Goal: Task Accomplishment & Management: Manage account settings

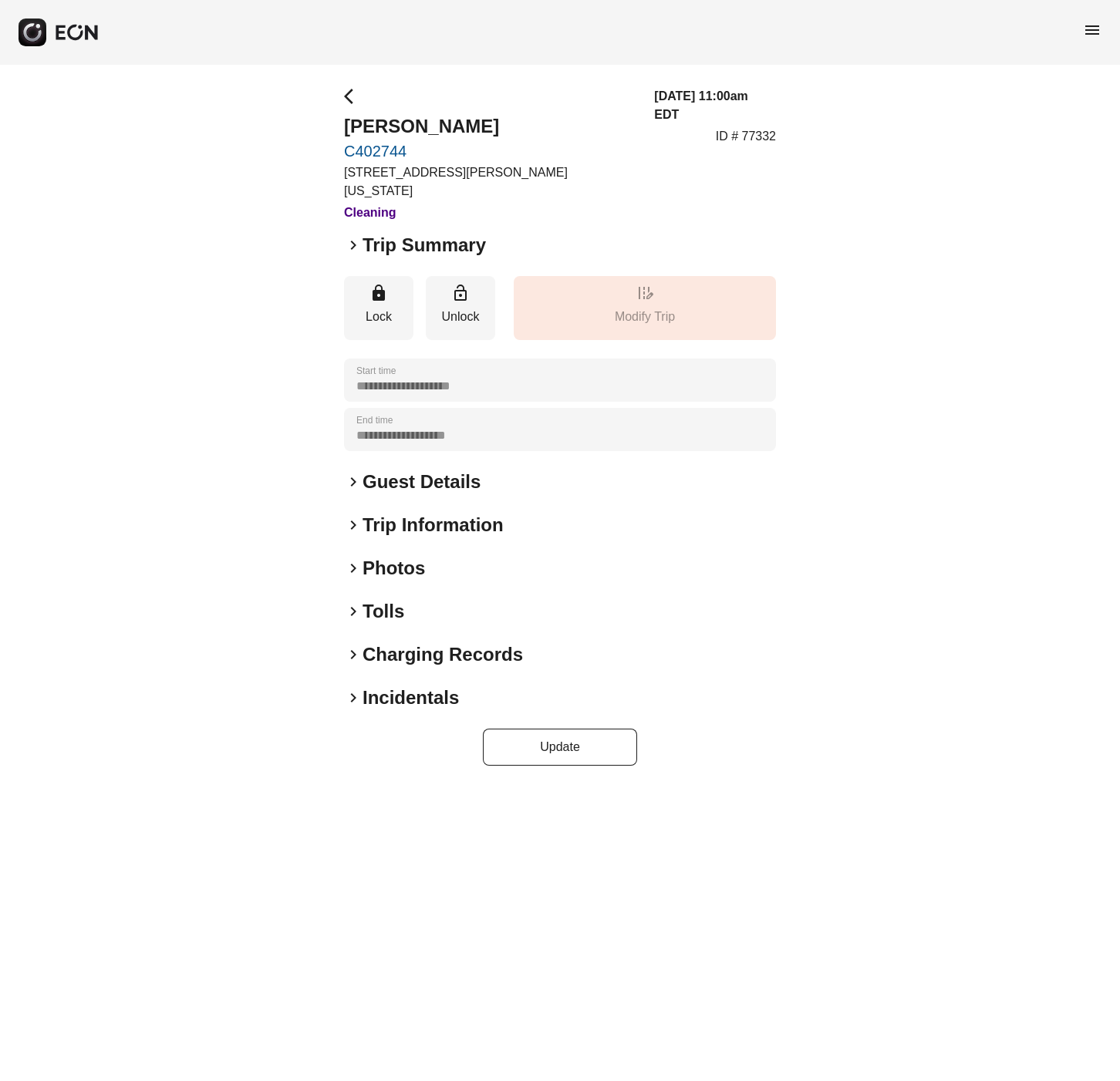
click at [354, 559] on span "keyboard_arrow_right" at bounding box center [354, 569] width 19 height 19
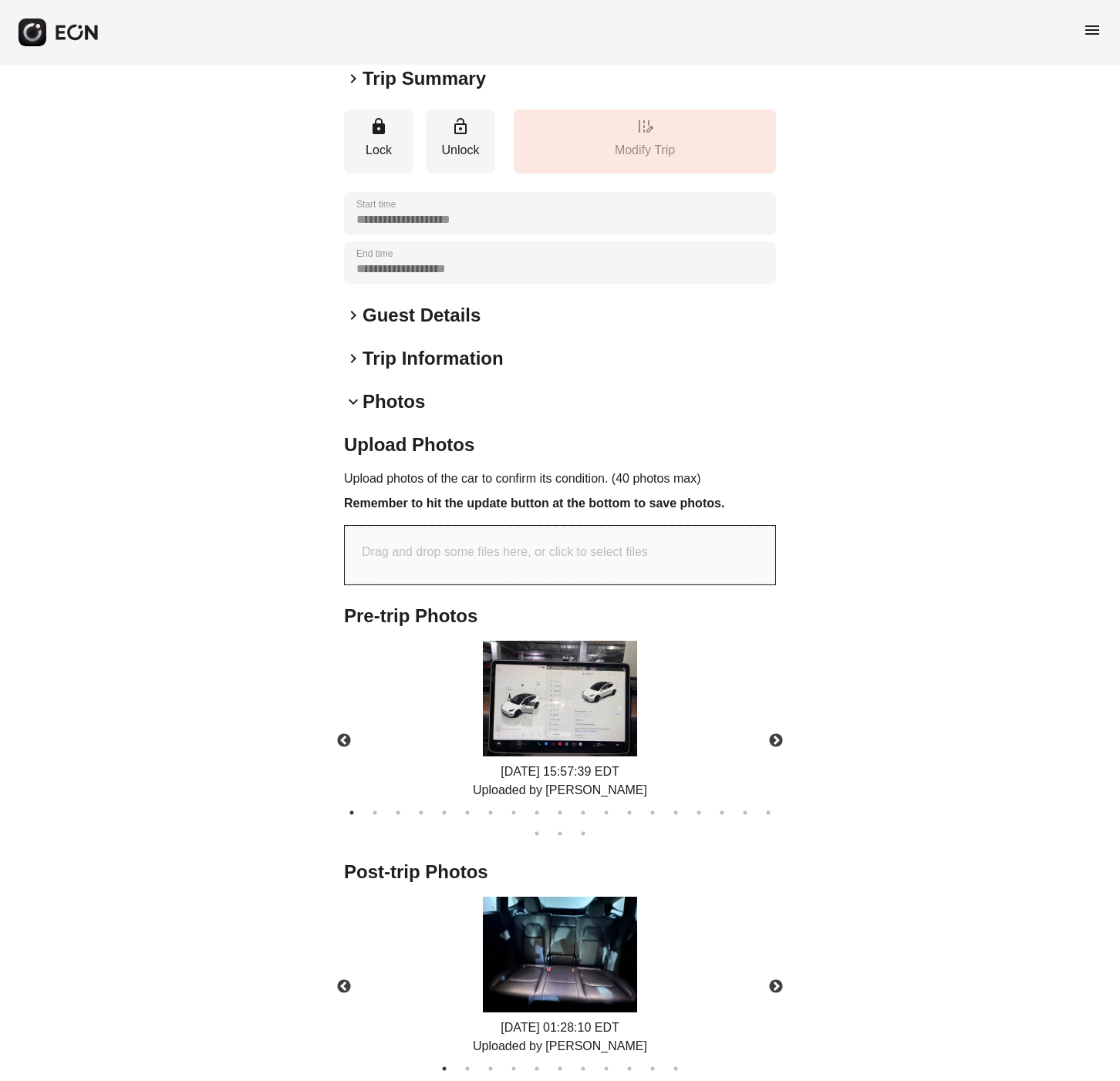
scroll to position [350, 0]
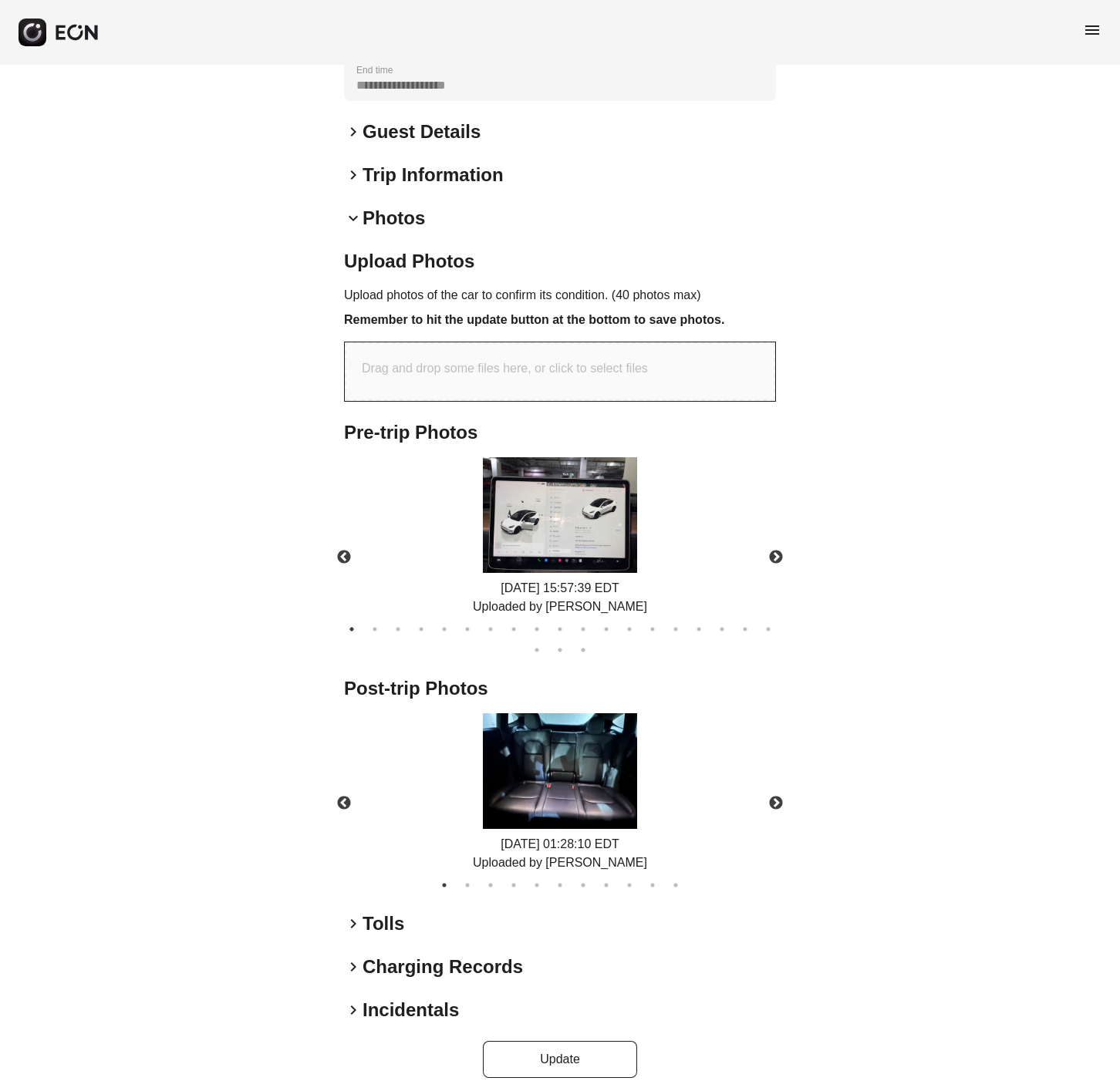
click at [571, 777] on img at bounding box center [560, 770] width 154 height 116
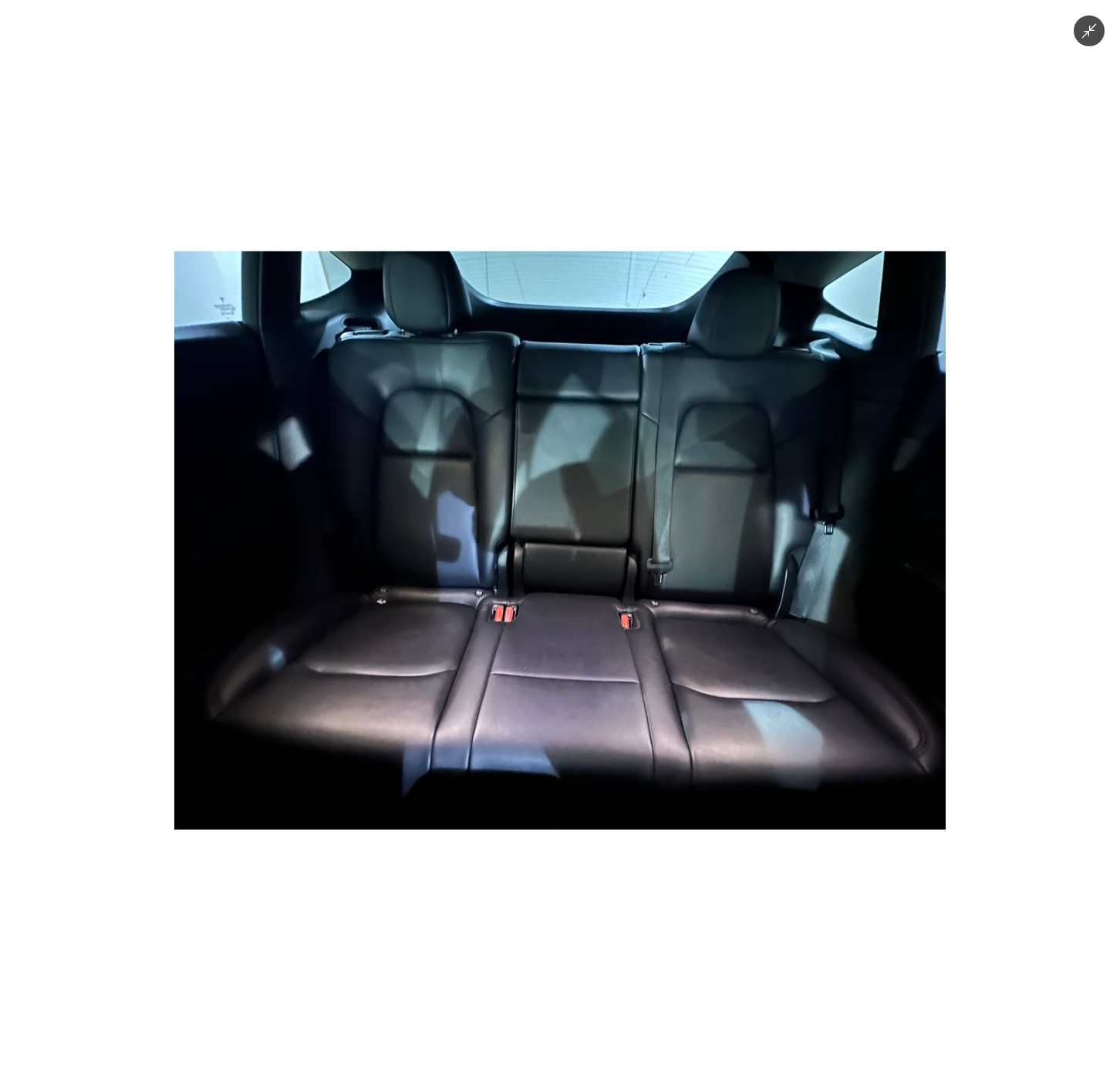
click at [936, 523] on img at bounding box center [560, 541] width 771 height 579
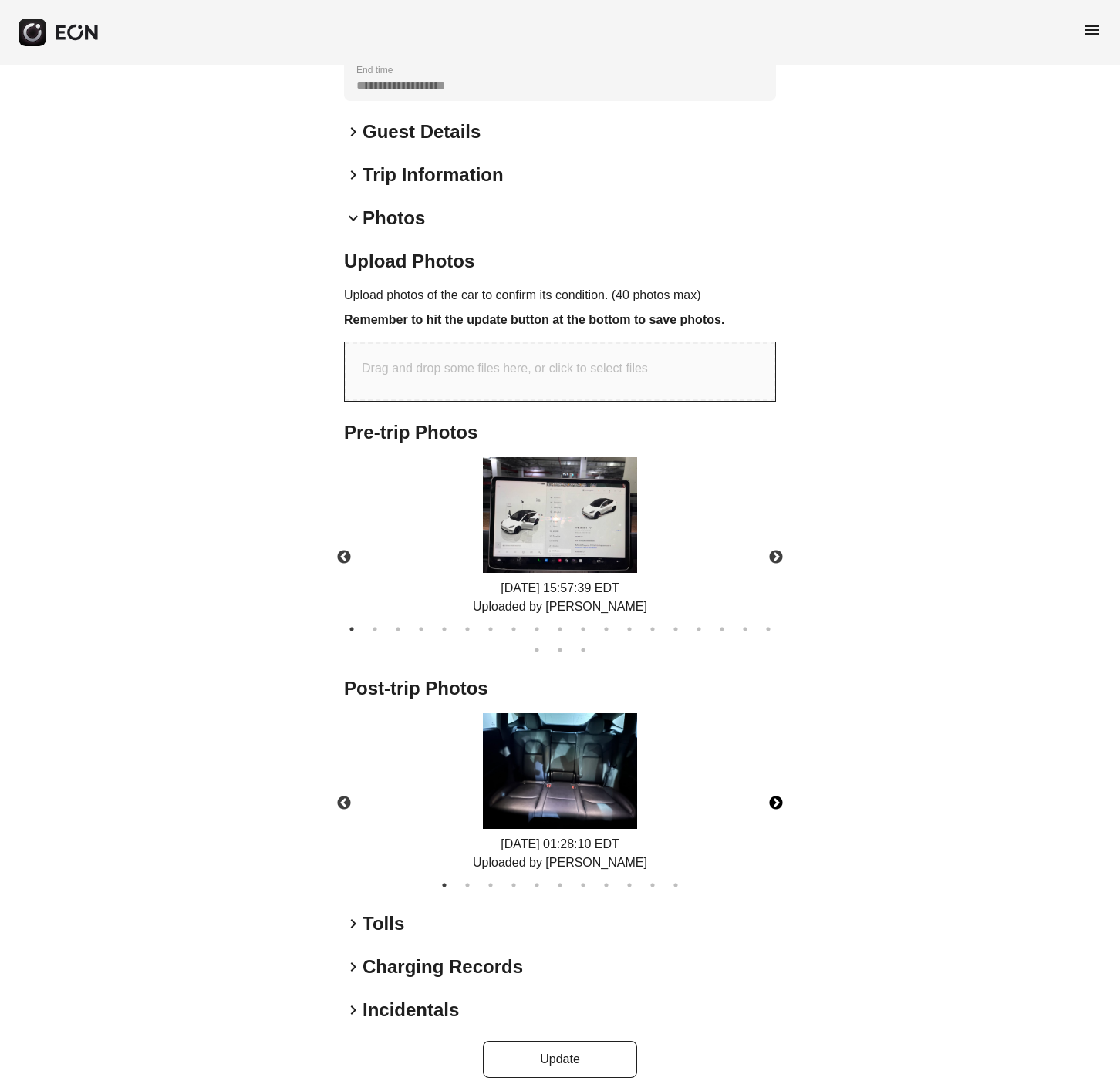
click at [781, 782] on button "Next" at bounding box center [776, 803] width 54 height 54
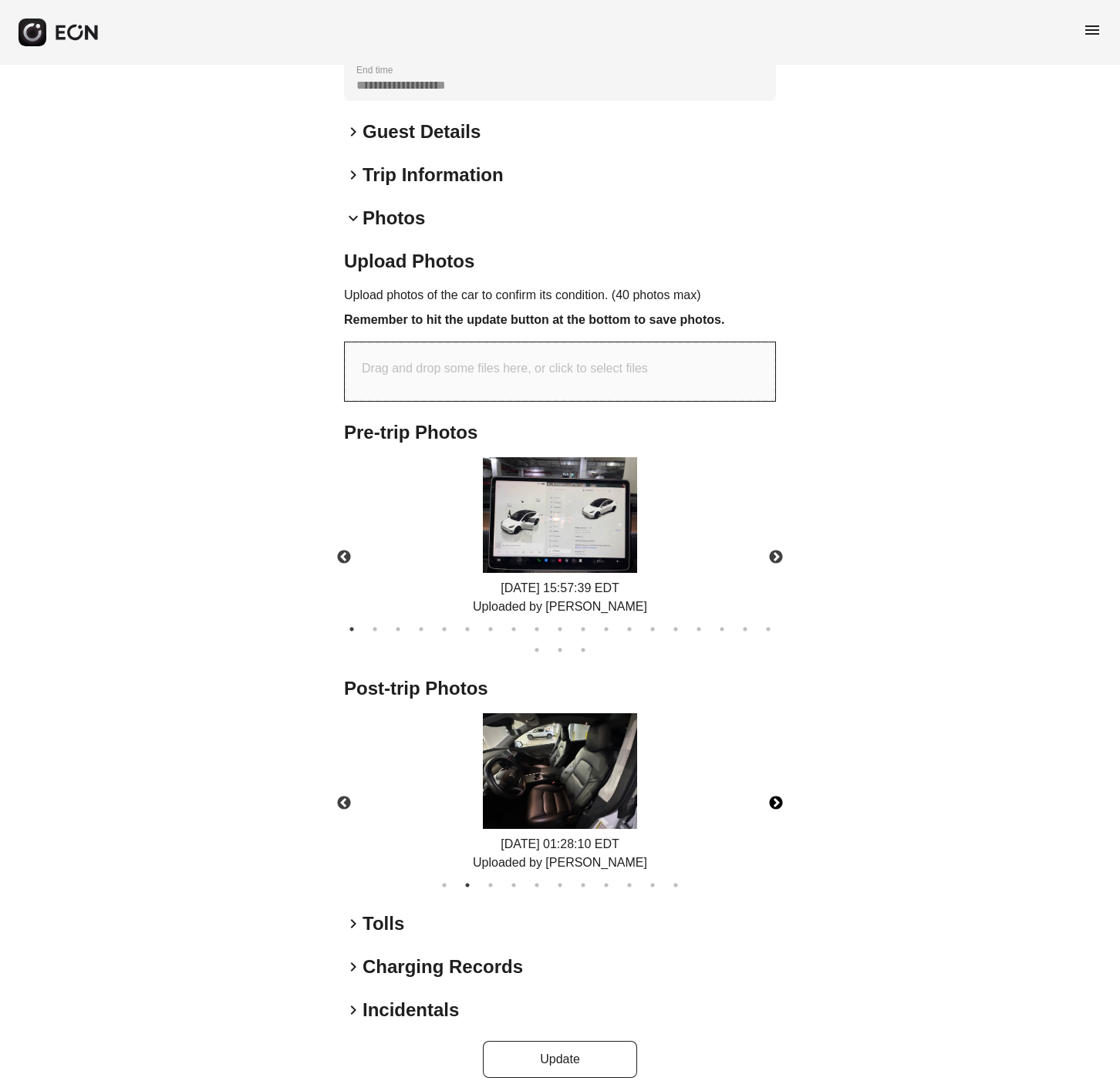
click at [584, 759] on img at bounding box center [560, 770] width 154 height 116
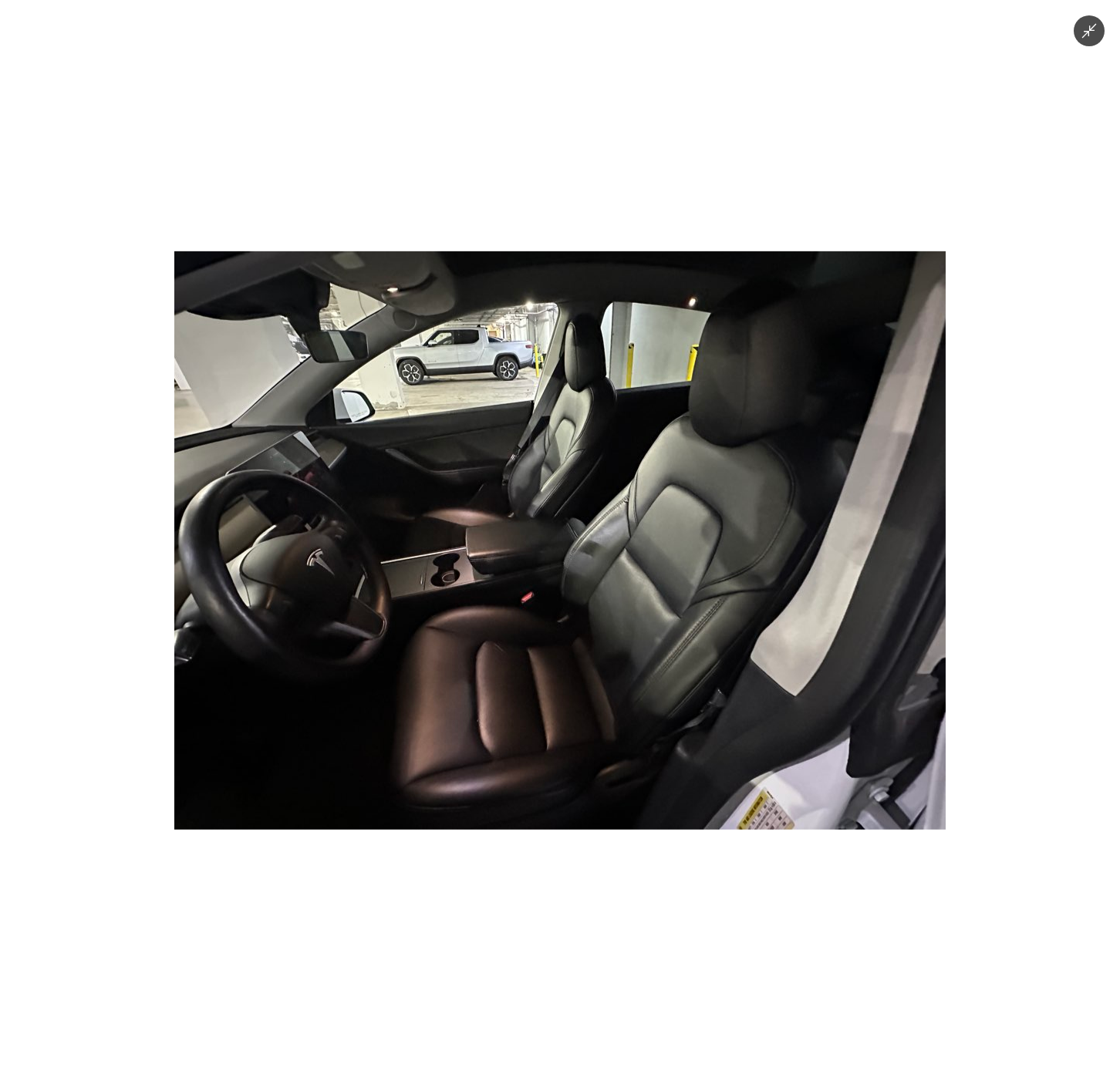
click at [817, 692] on img at bounding box center [560, 541] width 771 height 579
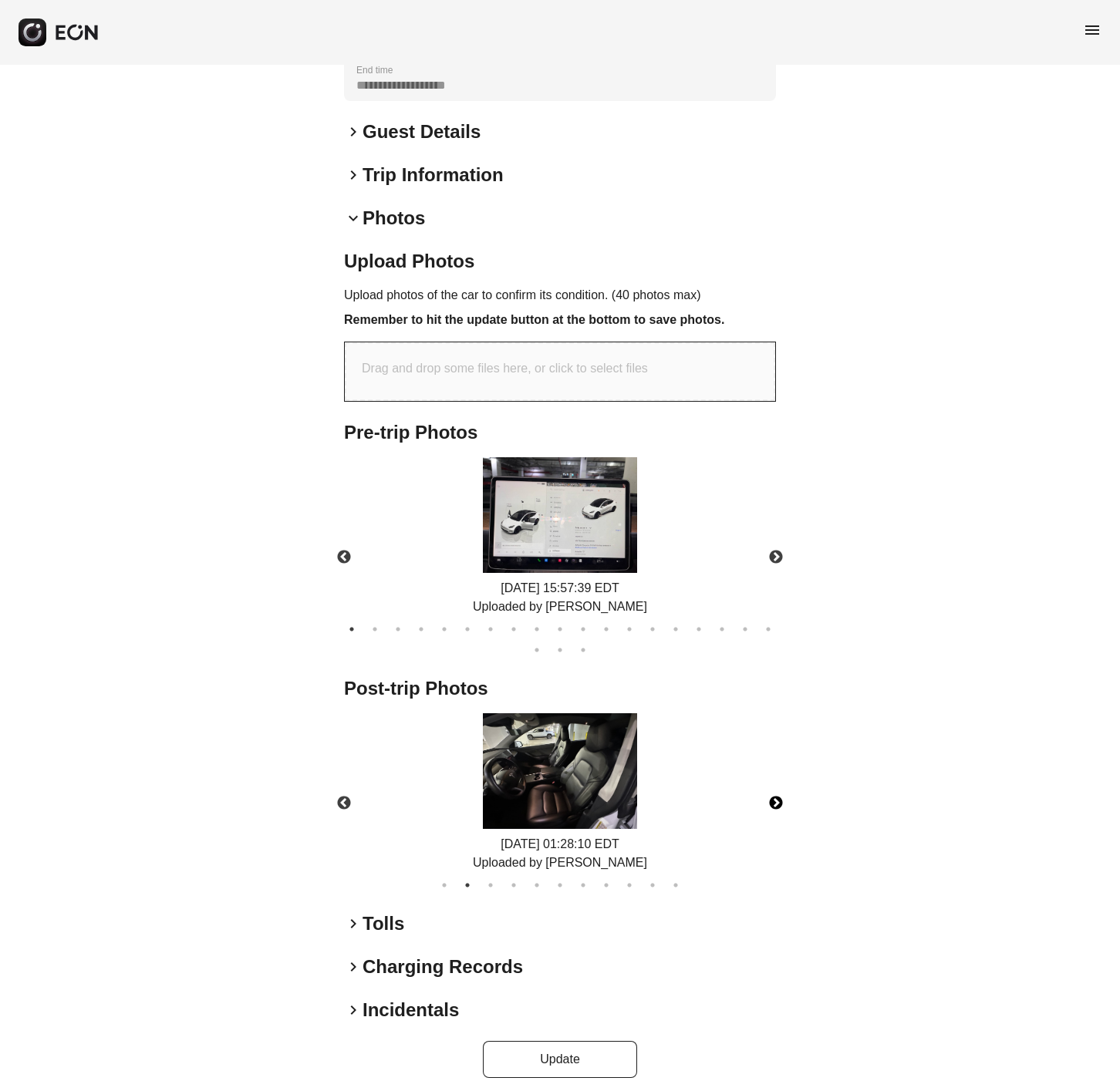
click at [771, 782] on button "Next" at bounding box center [776, 803] width 54 height 54
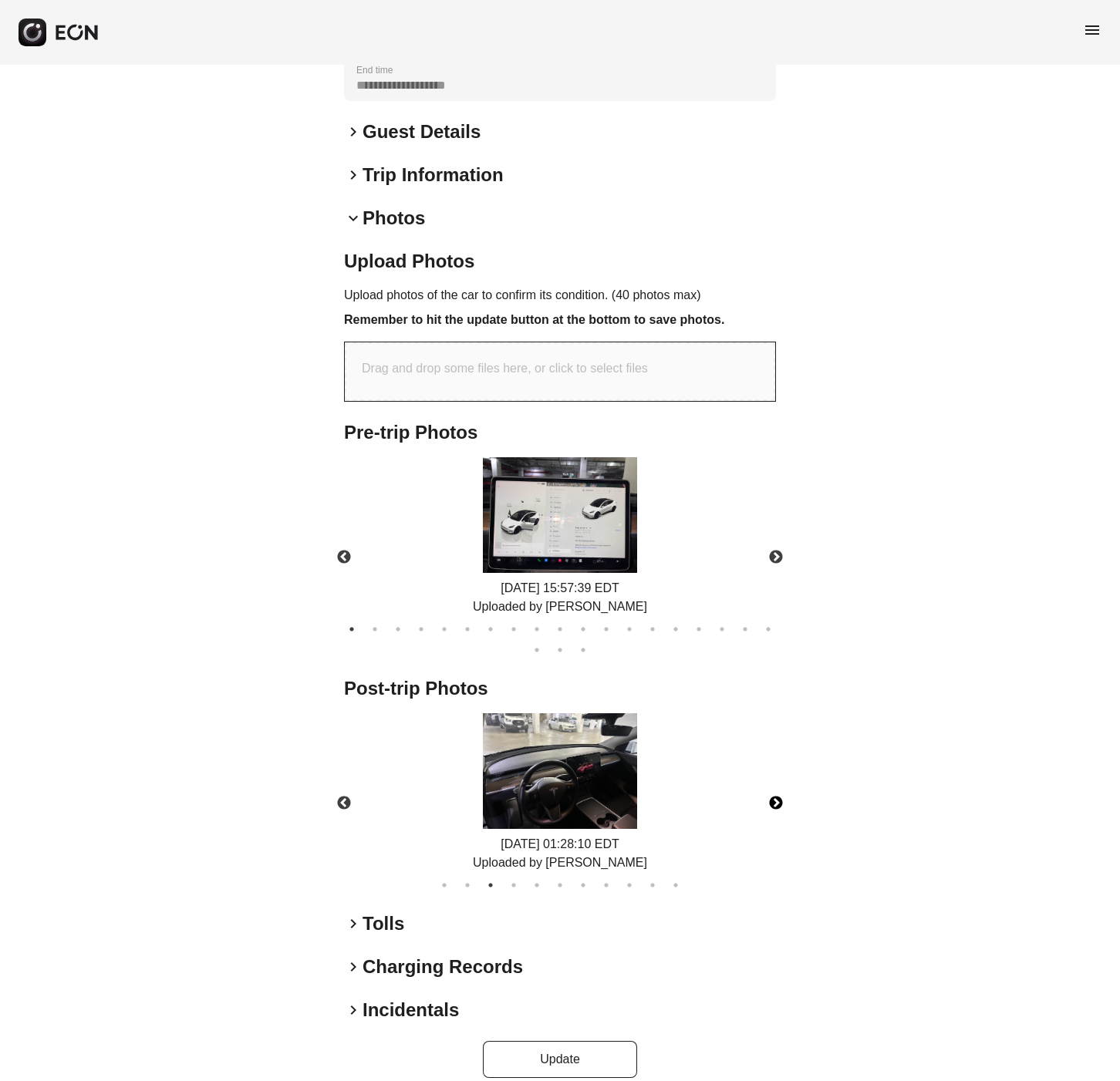
click at [590, 743] on img at bounding box center [560, 770] width 154 height 116
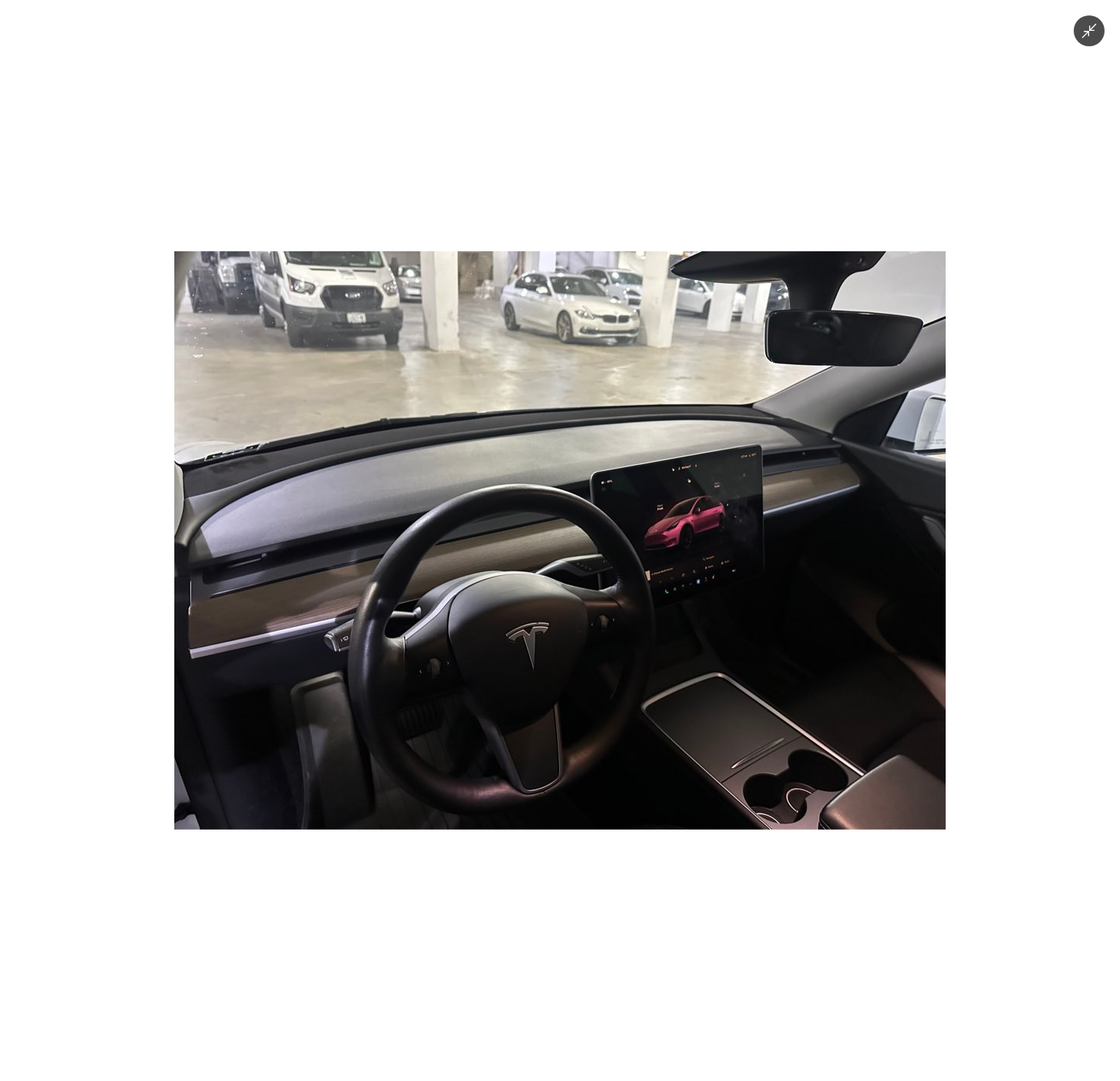
click at [954, 678] on div at bounding box center [560, 540] width 1120 height 1081
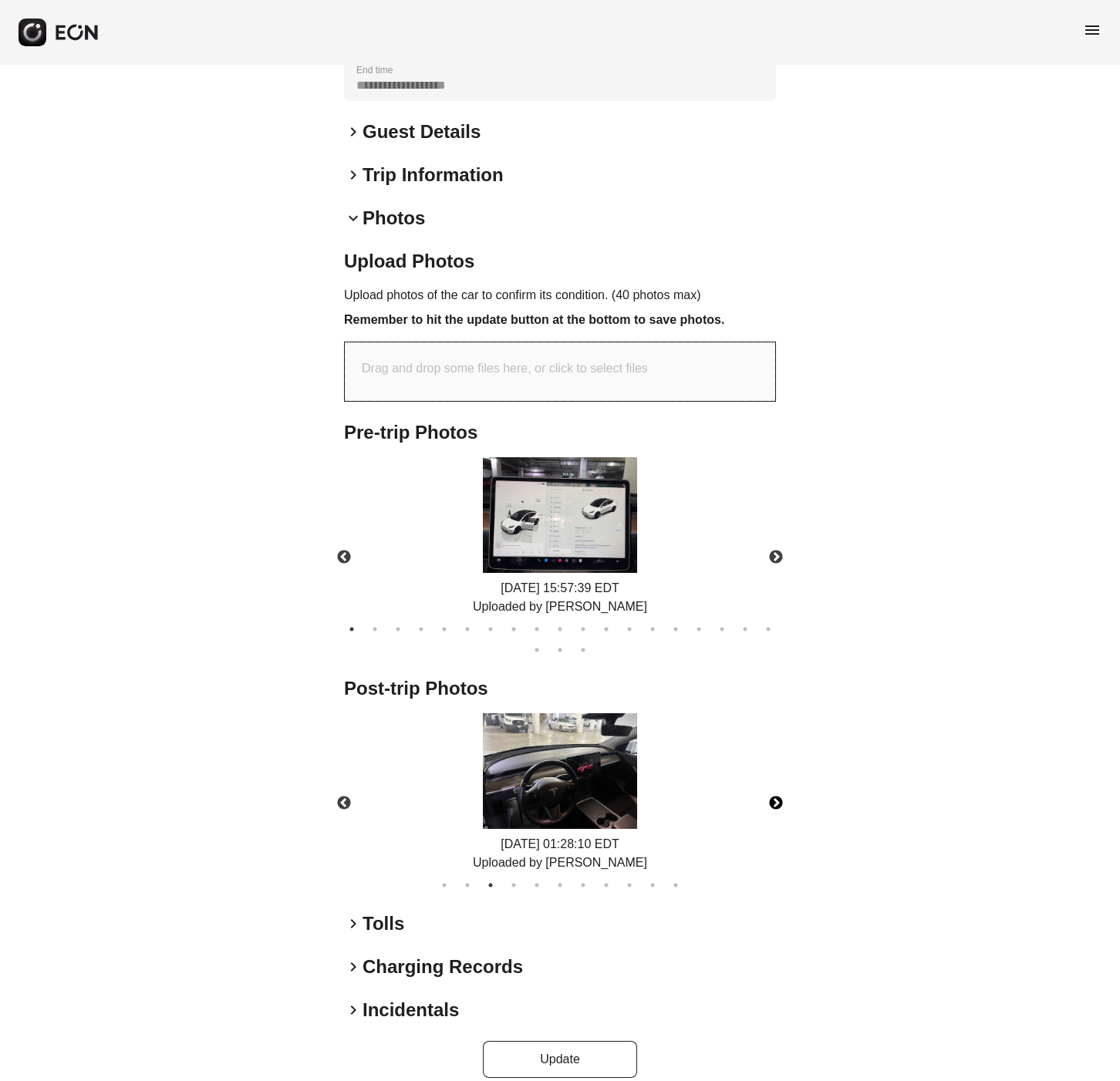
click at [776, 776] on button "Next" at bounding box center [776, 803] width 54 height 54
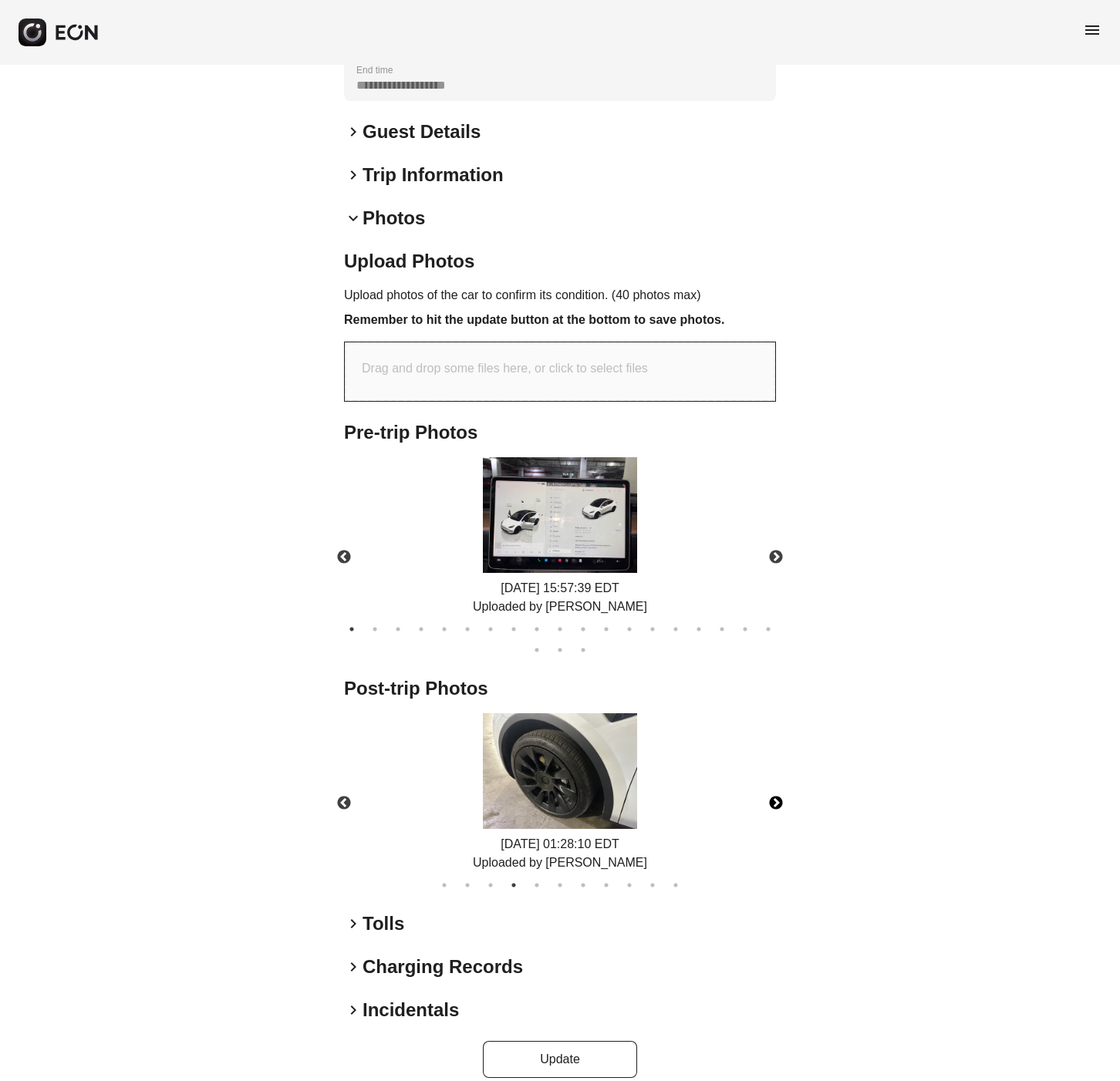
click at [551, 743] on img at bounding box center [560, 770] width 154 height 116
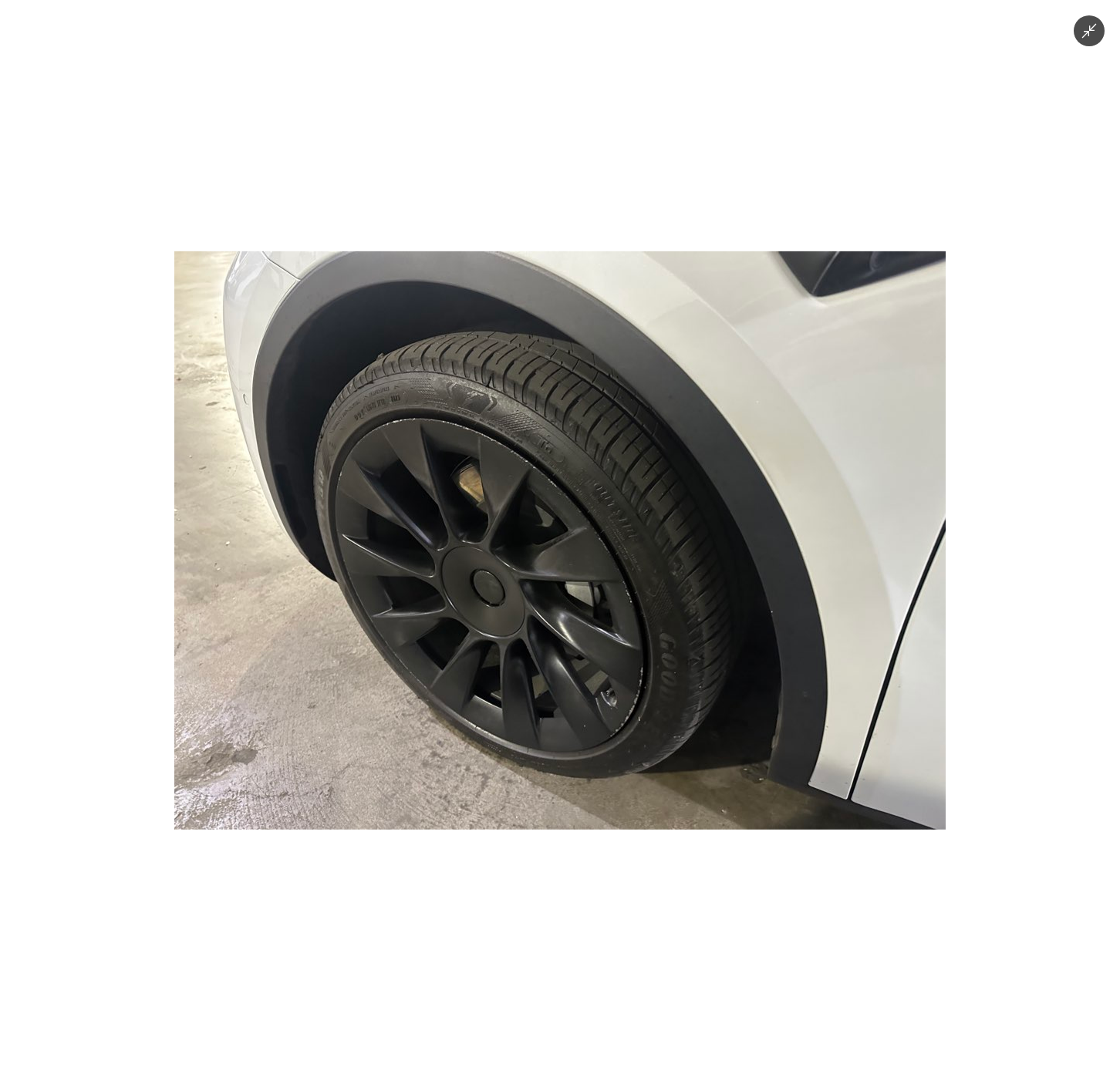
click at [922, 689] on img at bounding box center [560, 541] width 771 height 579
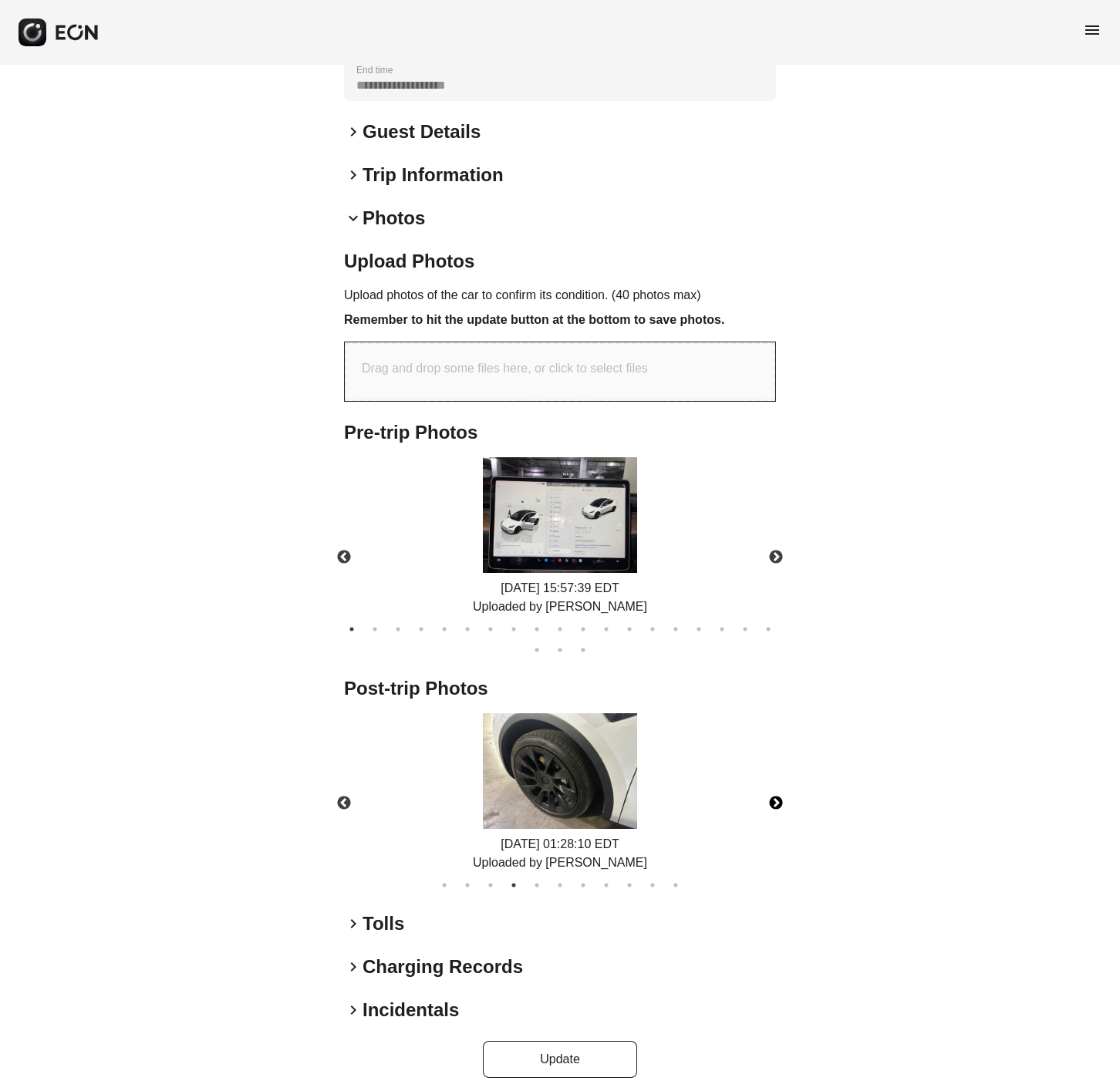
click at [777, 785] on button "Next" at bounding box center [776, 803] width 54 height 54
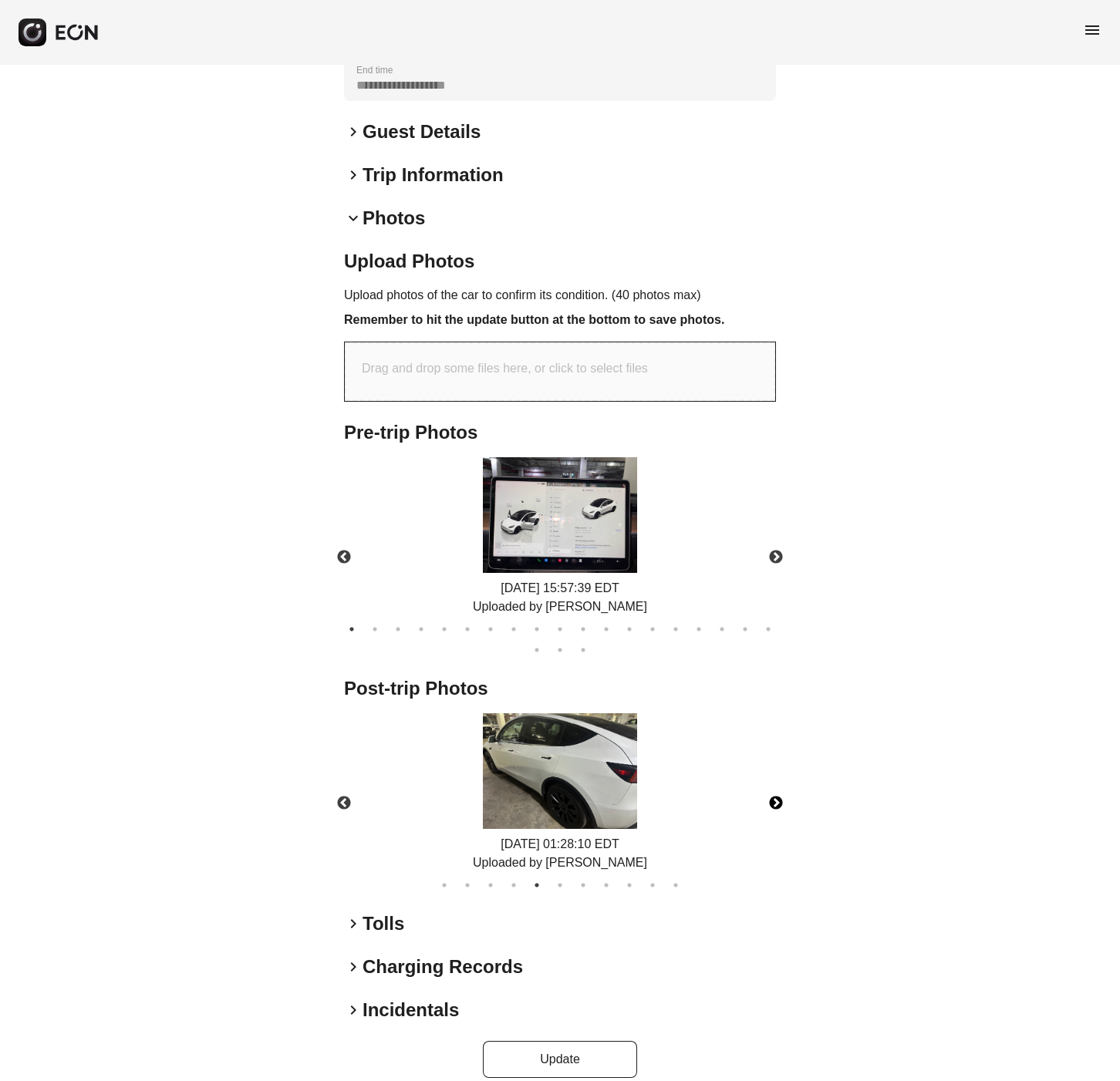
click at [556, 761] on img at bounding box center [560, 770] width 154 height 116
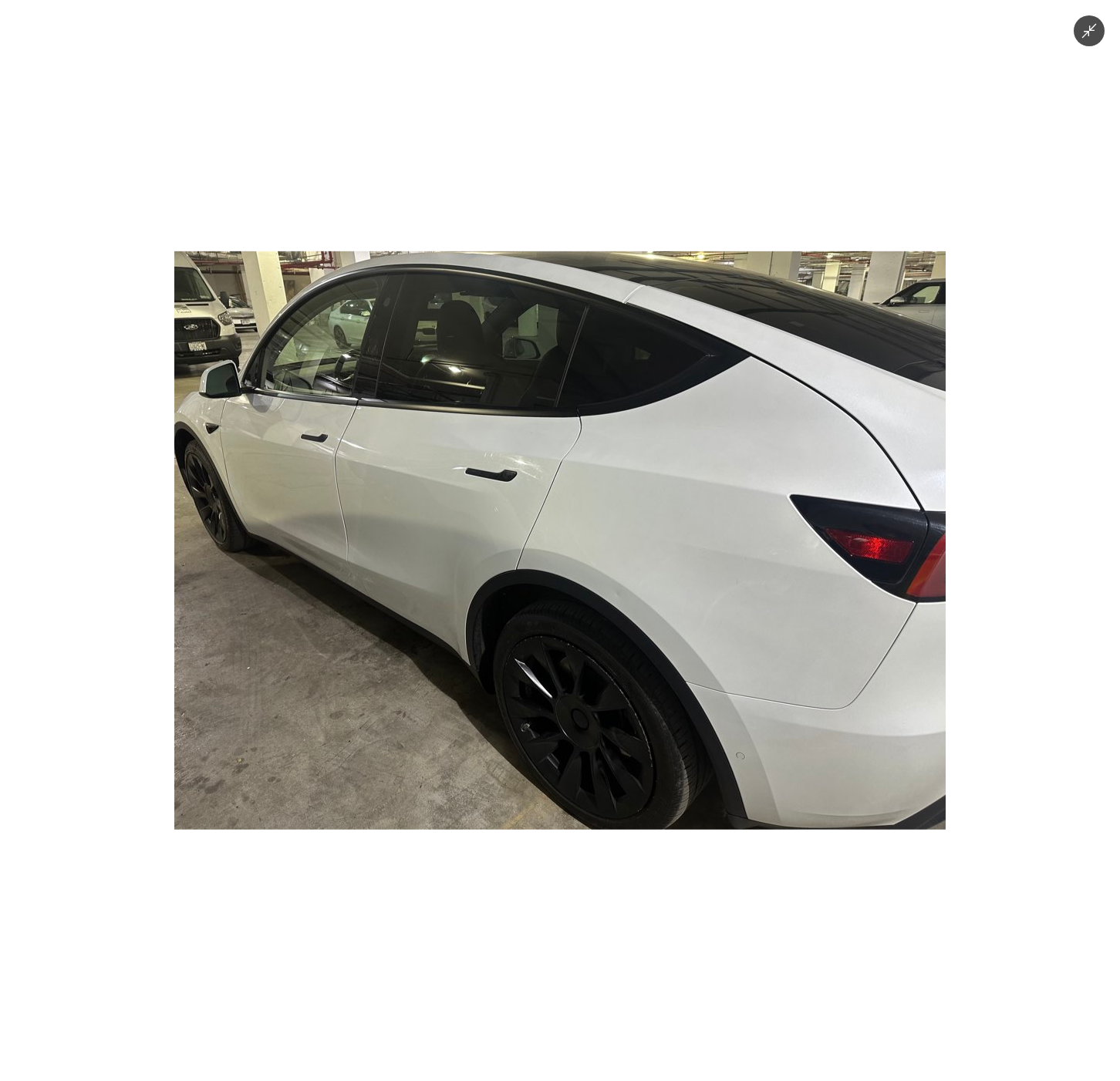
click at [914, 720] on img at bounding box center [560, 541] width 771 height 579
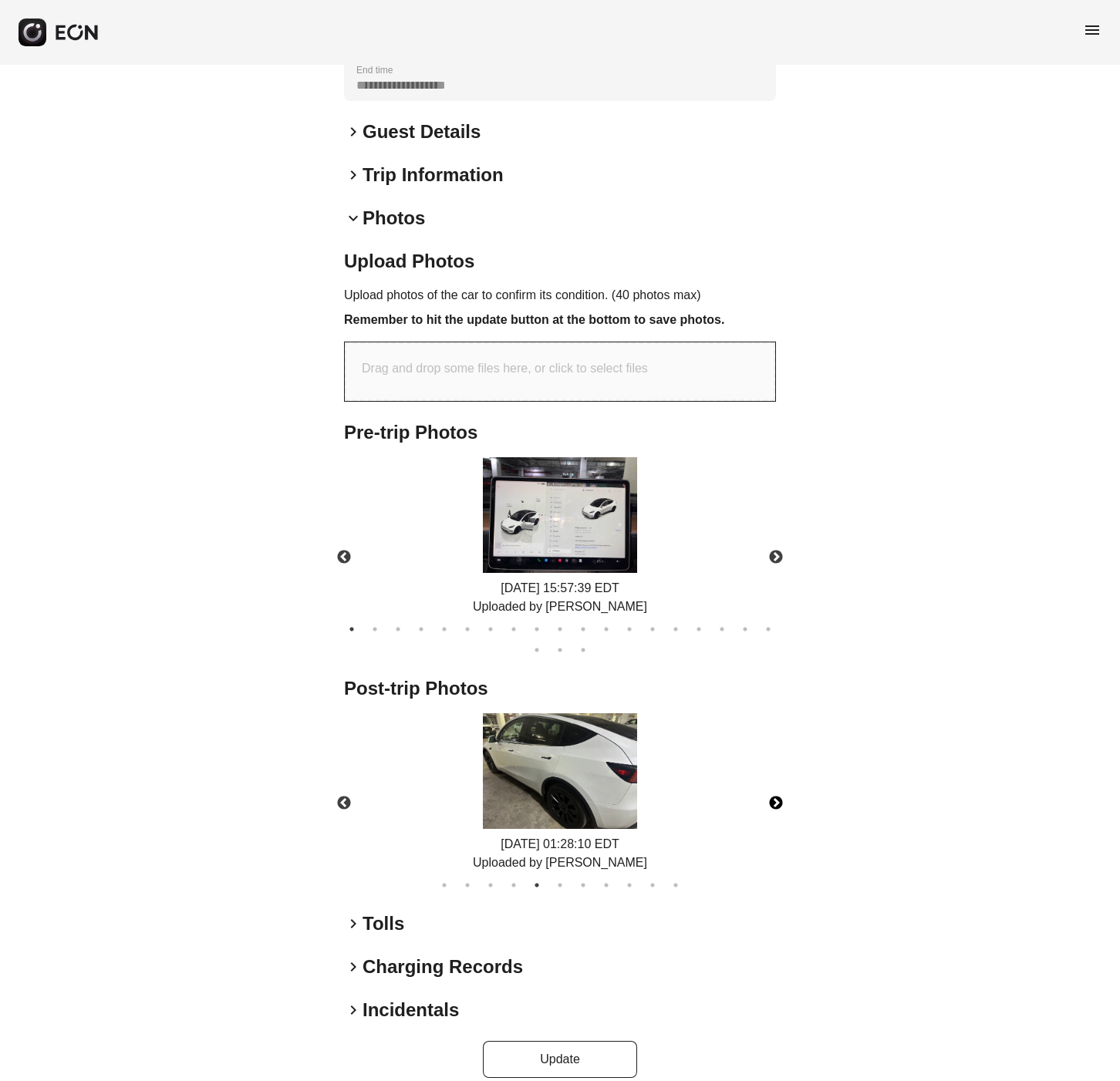
click at [778, 783] on button "Next" at bounding box center [776, 803] width 54 height 54
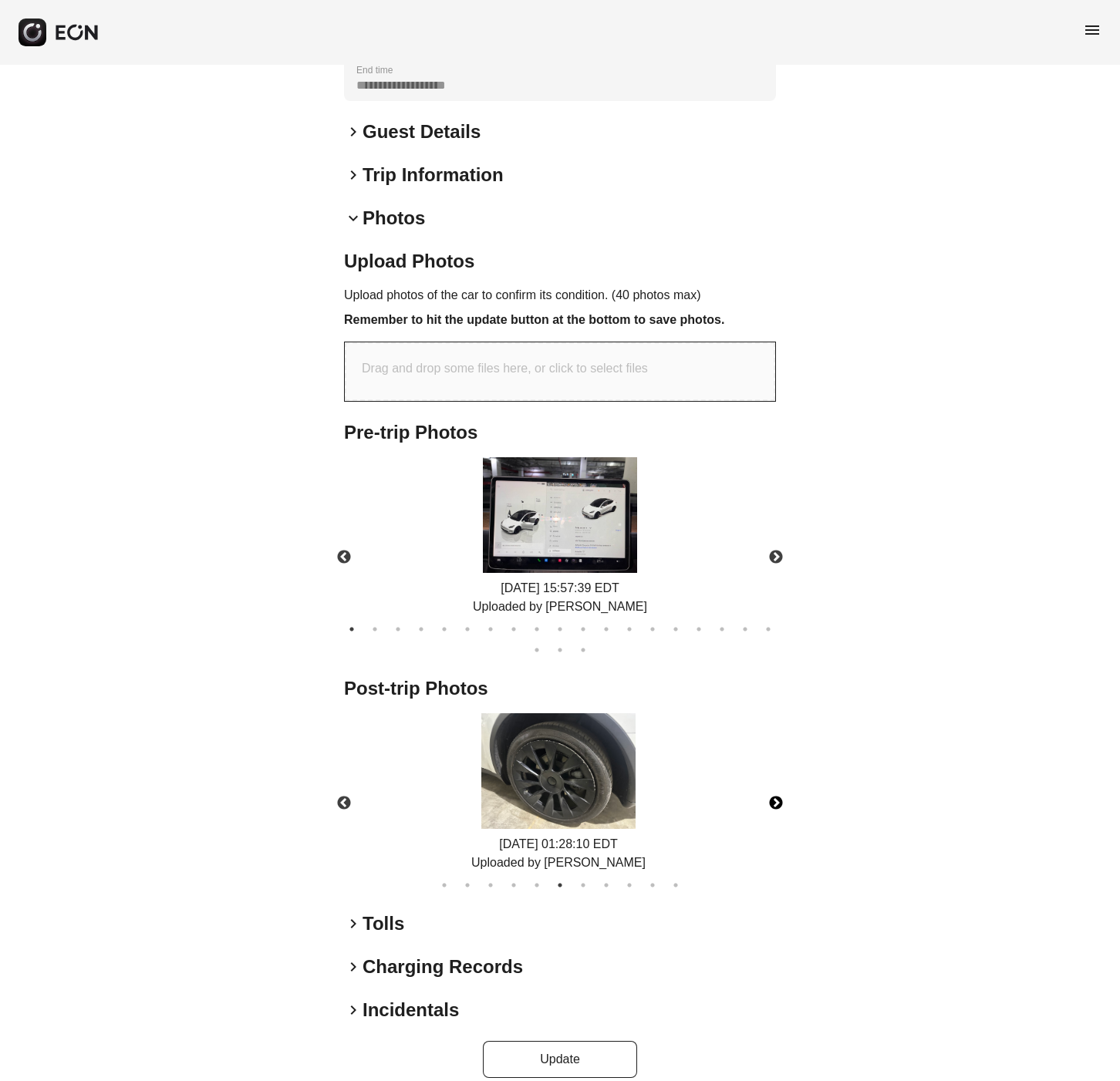
click at [593, 766] on img at bounding box center [558, 770] width 154 height 116
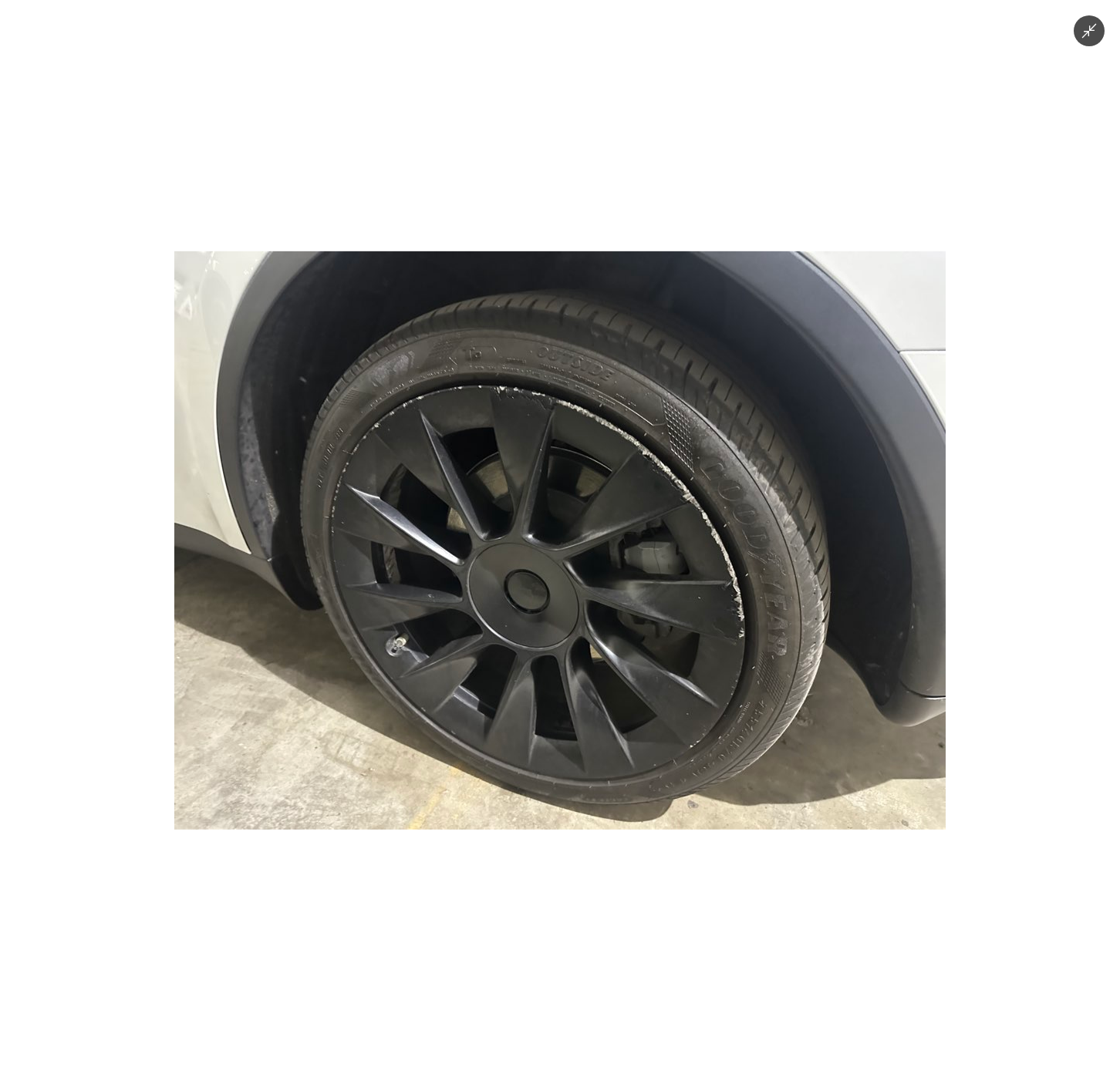
click at [914, 768] on img at bounding box center [560, 541] width 771 height 579
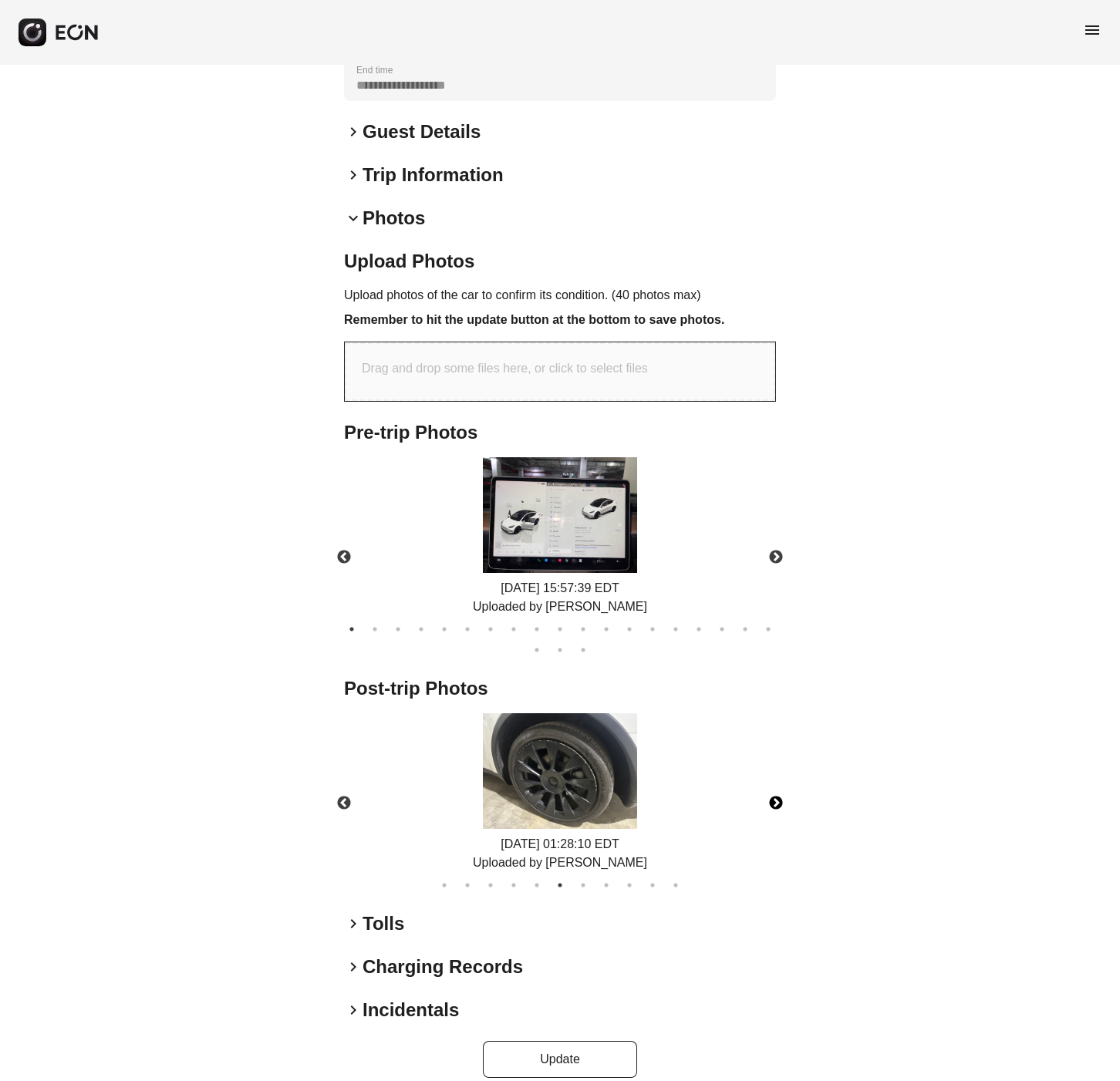
click at [773, 781] on button "Next" at bounding box center [776, 803] width 54 height 54
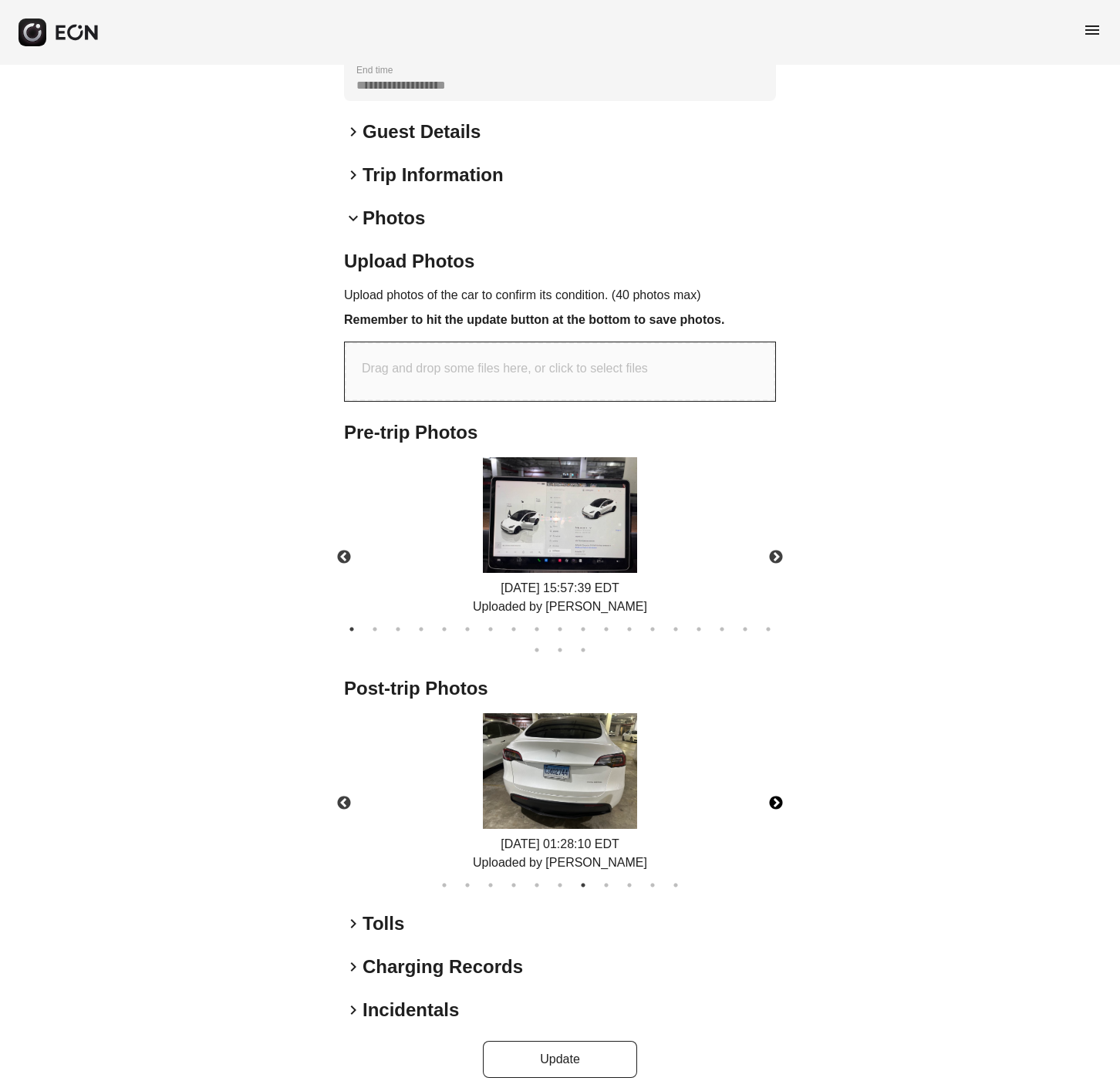
click at [773, 781] on button "Next" at bounding box center [776, 803] width 54 height 54
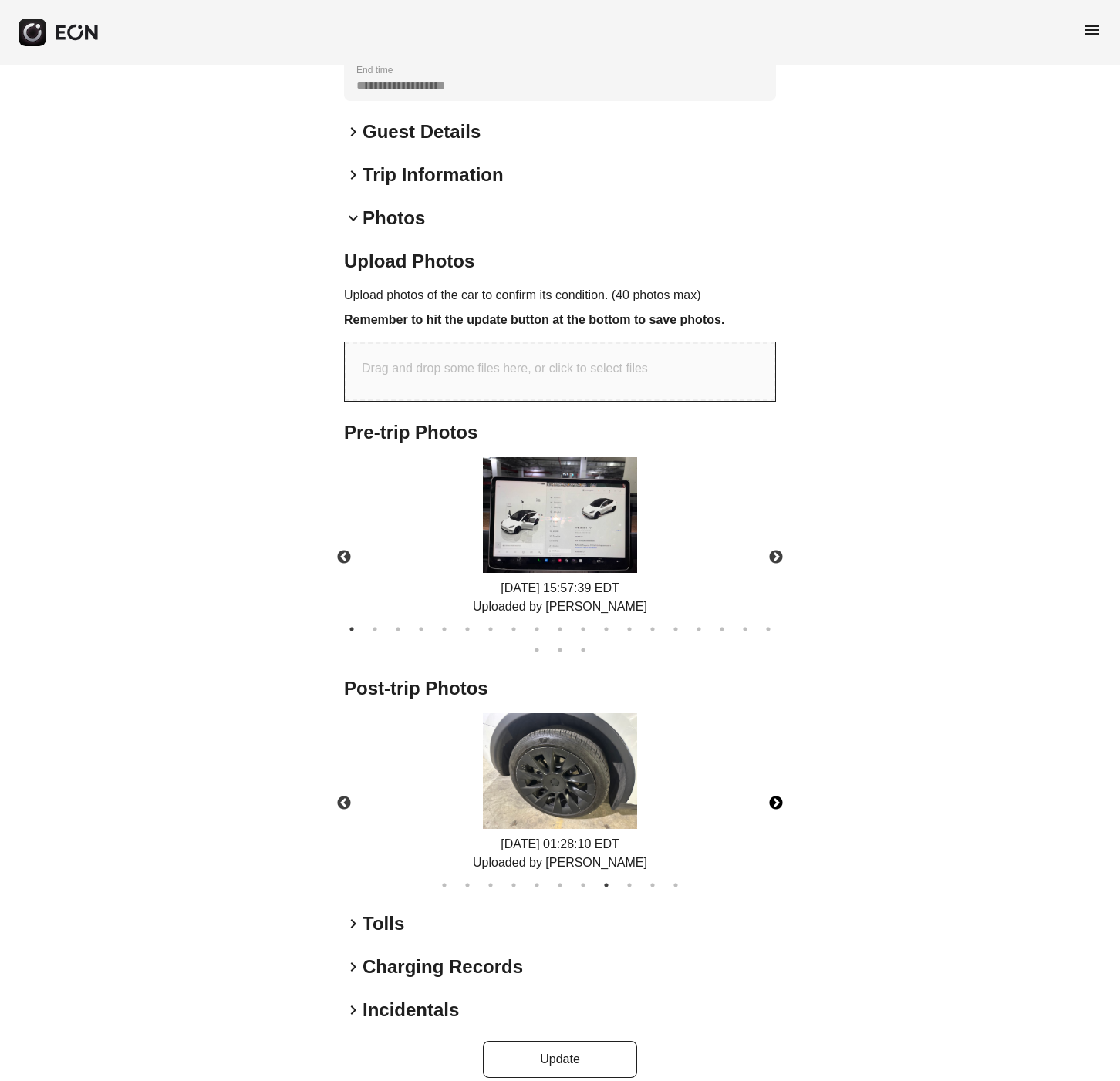
click at [773, 781] on button "Next" at bounding box center [776, 803] width 54 height 54
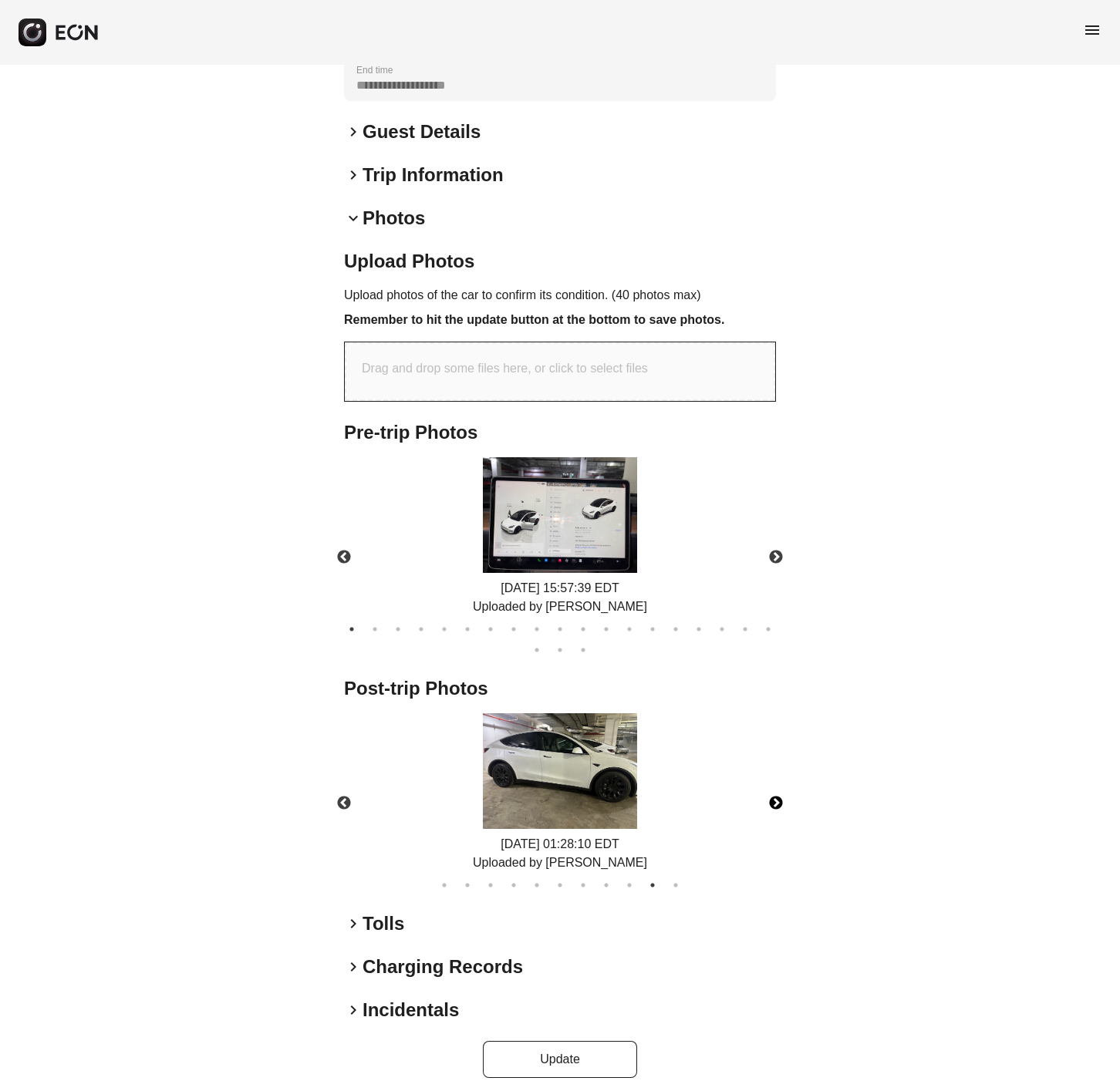
click at [774, 780] on button "Next" at bounding box center [776, 803] width 54 height 54
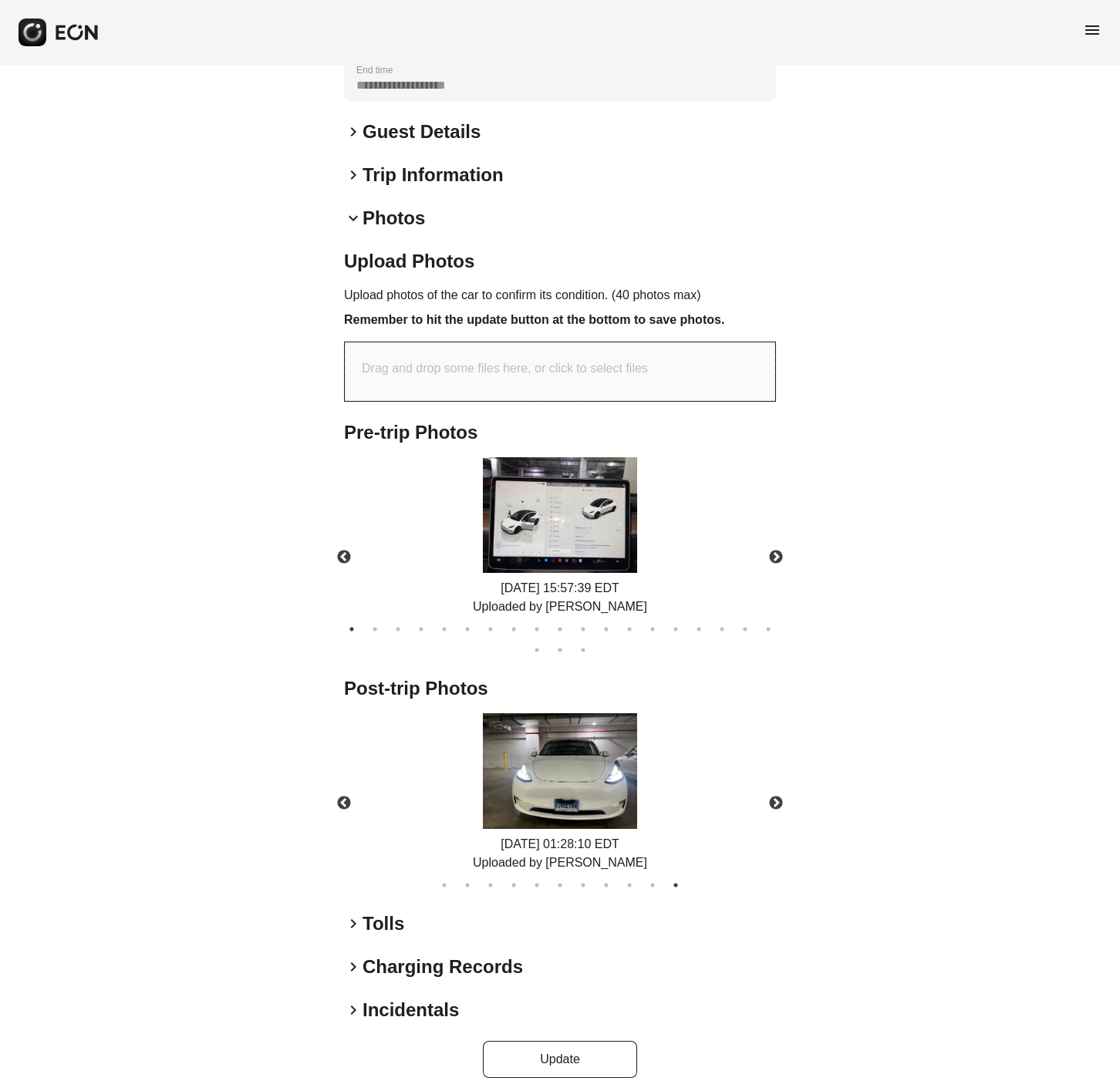
click at [713, 911] on div "keyboard_arrow_right Tolls" at bounding box center [560, 923] width 432 height 24
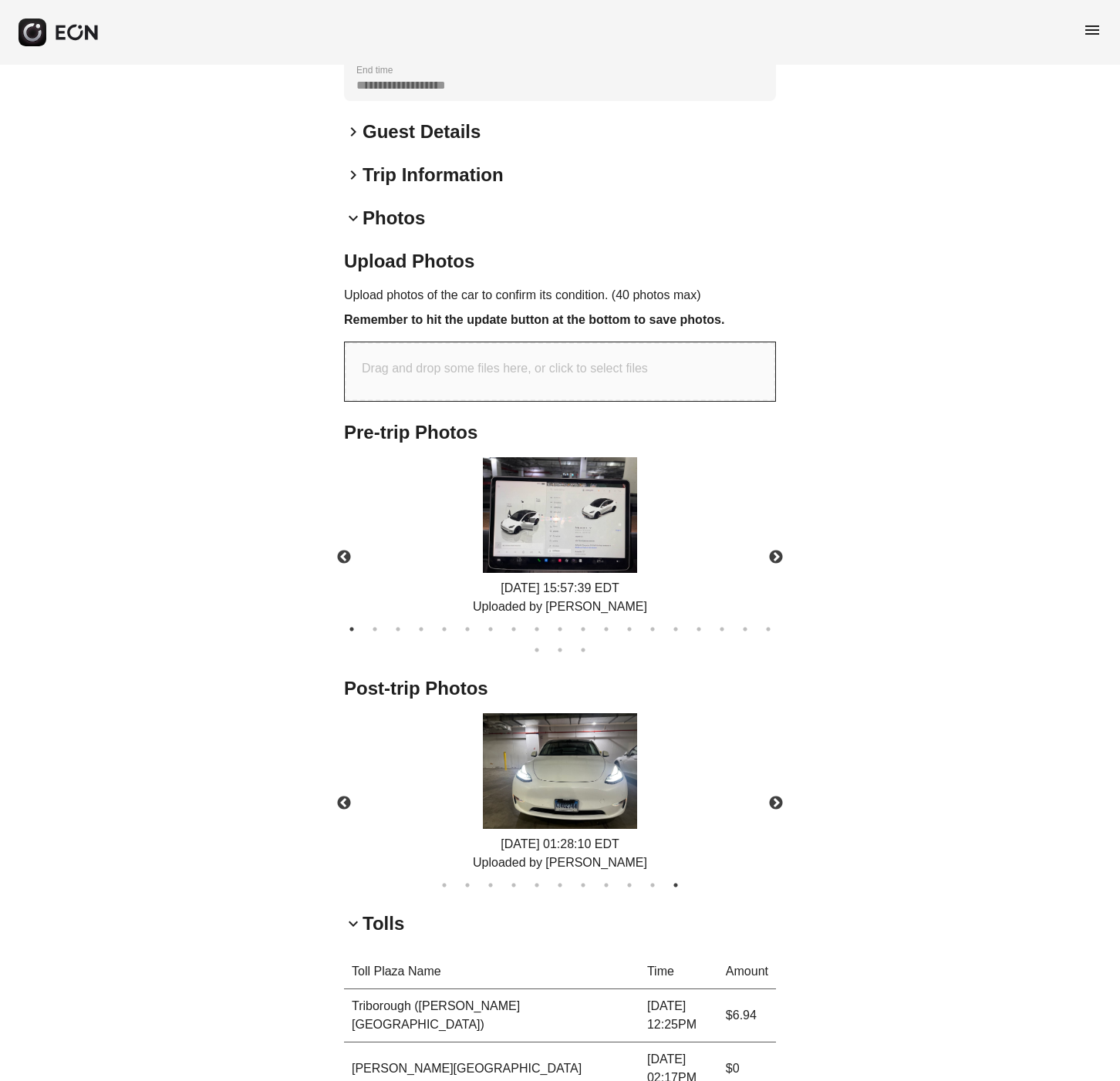
click at [1036, 88] on div "**********" at bounding box center [560, 679] width 1120 height 1929
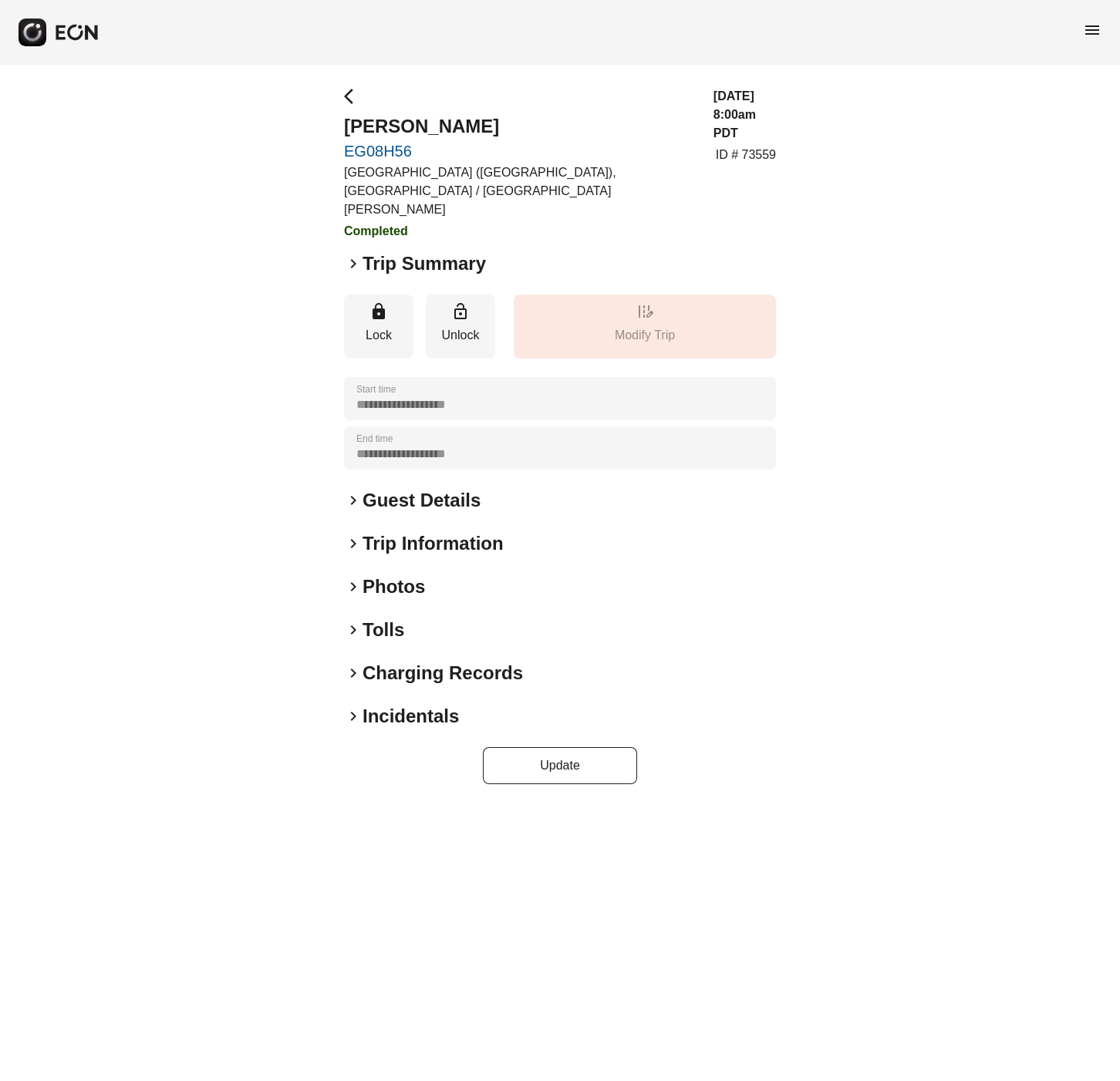
click at [364, 705] on h2 "Incidentals" at bounding box center [411, 716] width 96 height 24
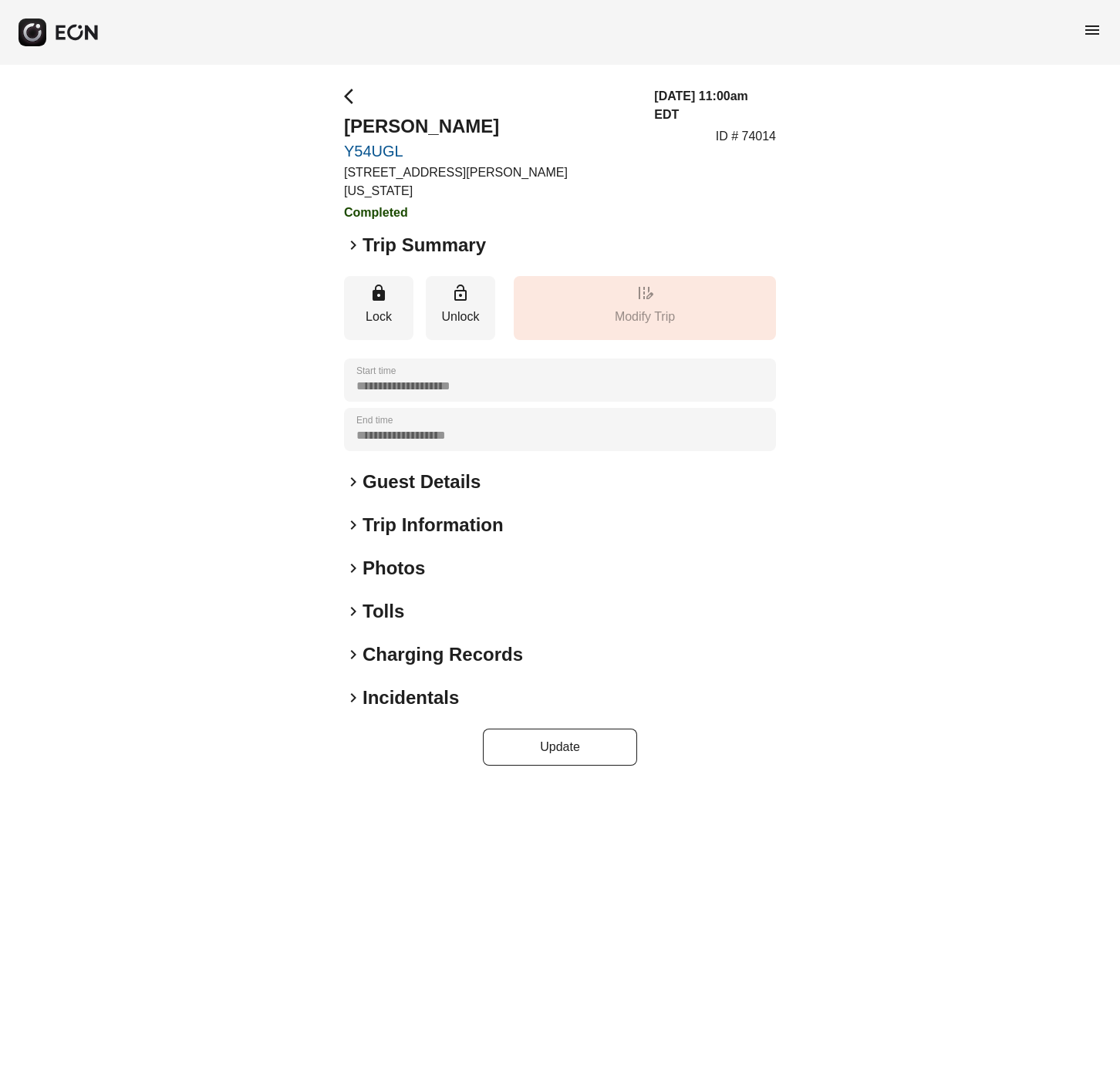
click at [345, 689] on span "keyboard_arrow_right" at bounding box center [354, 698] width 19 height 19
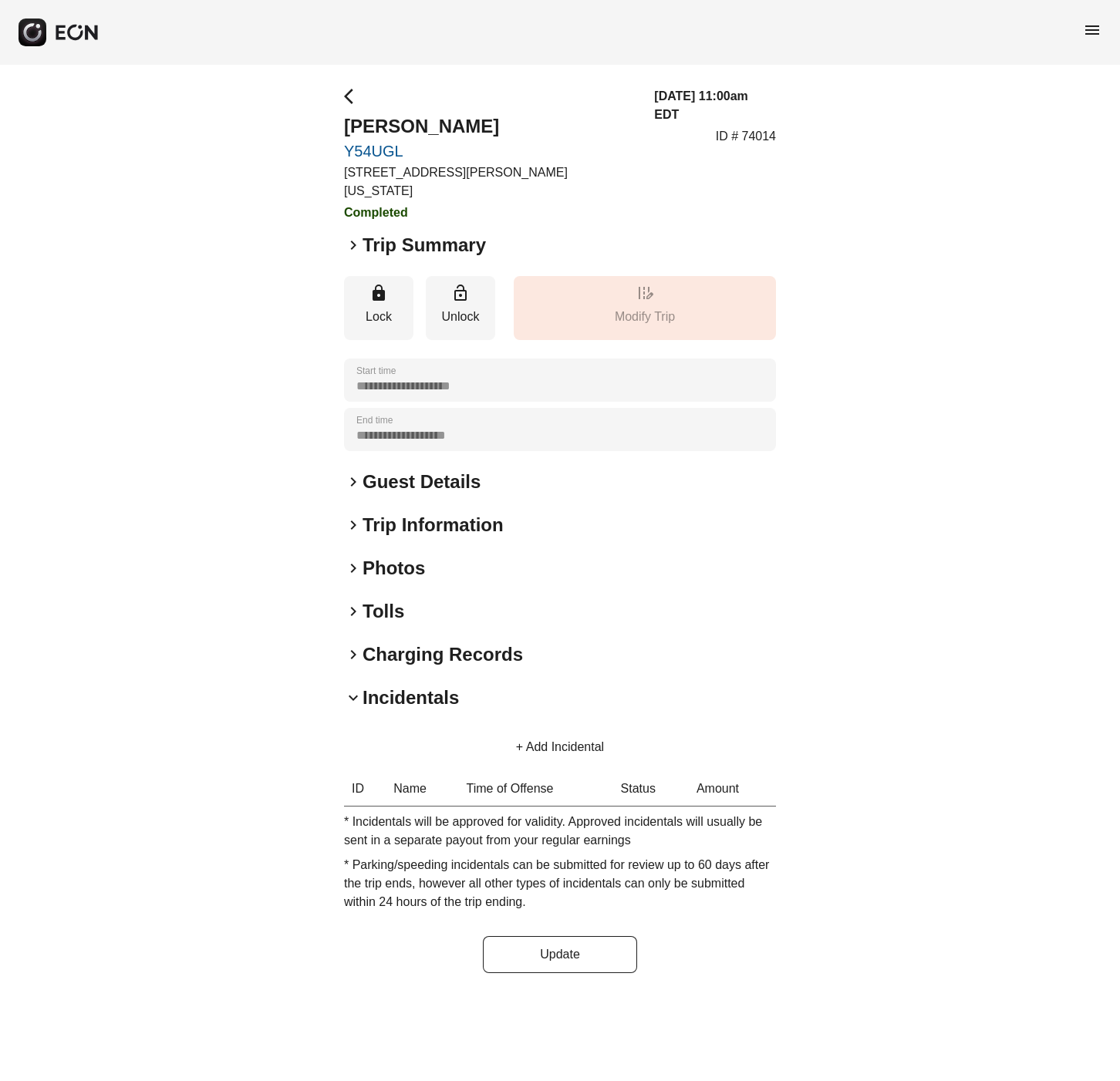
click at [354, 559] on span "keyboard_arrow_right" at bounding box center [354, 569] width 19 height 19
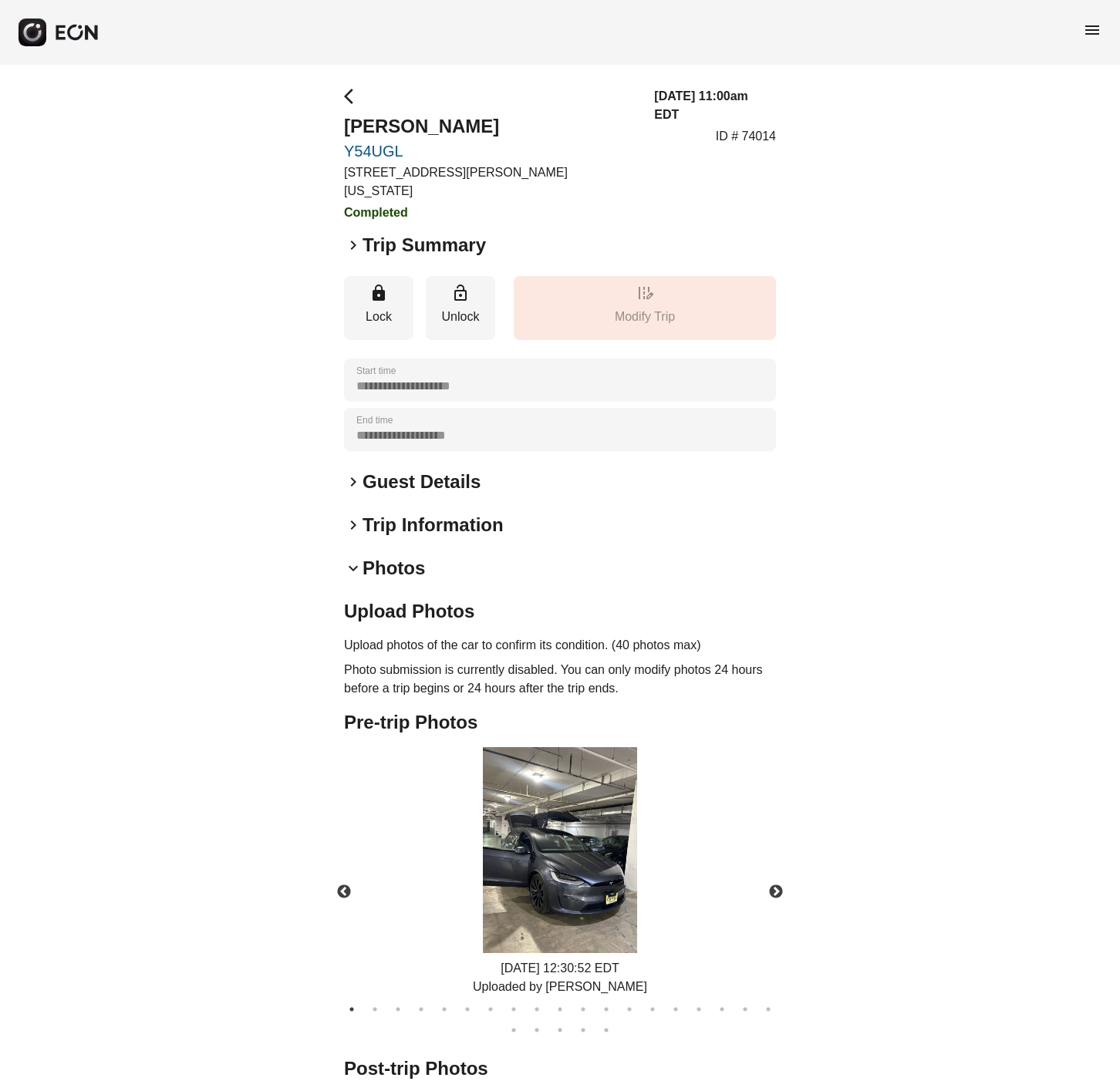
click at [350, 559] on span "keyboard_arrow_down" at bounding box center [354, 569] width 19 height 19
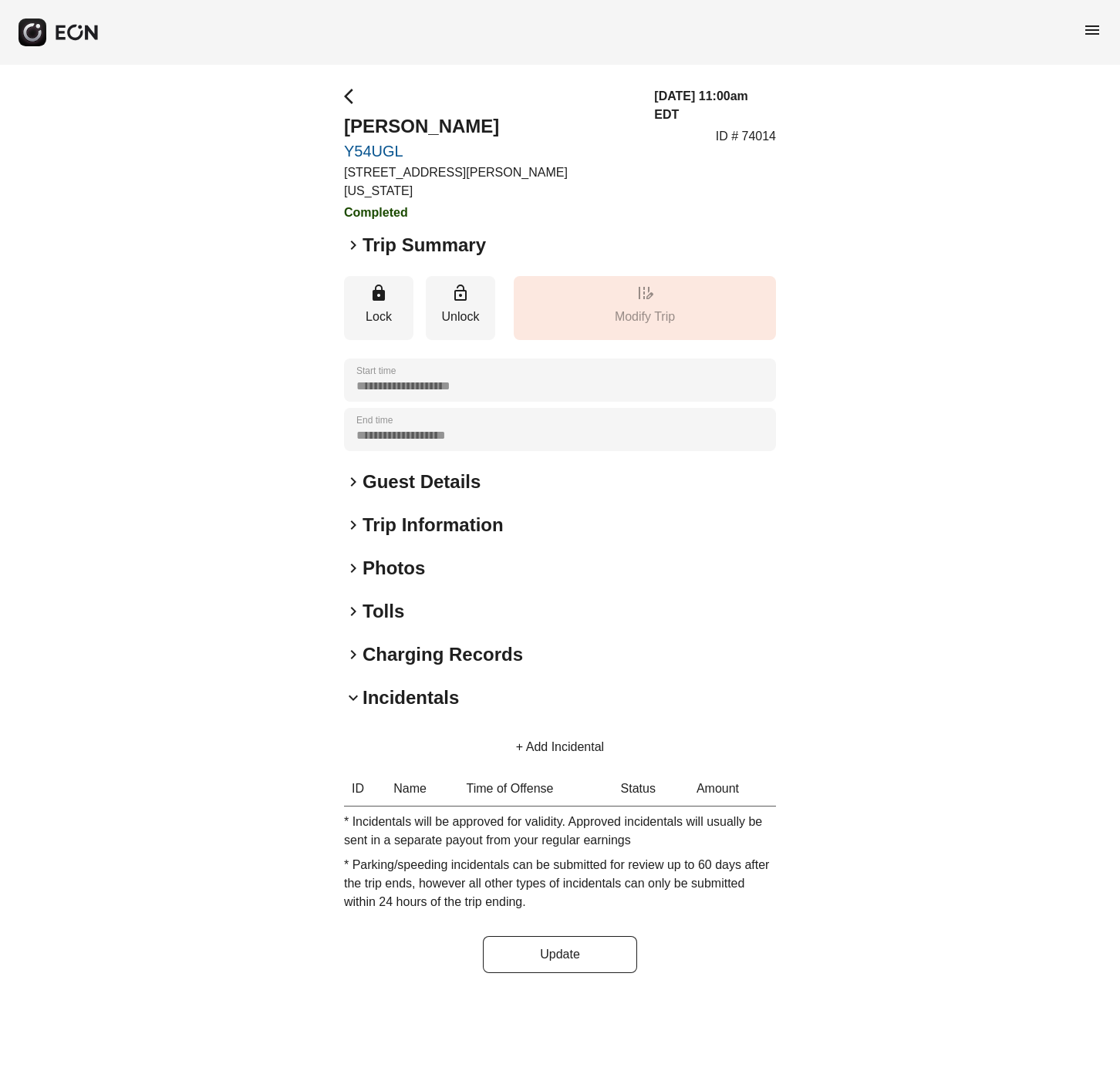
click at [350, 559] on span "keyboard_arrow_right" at bounding box center [354, 569] width 19 height 19
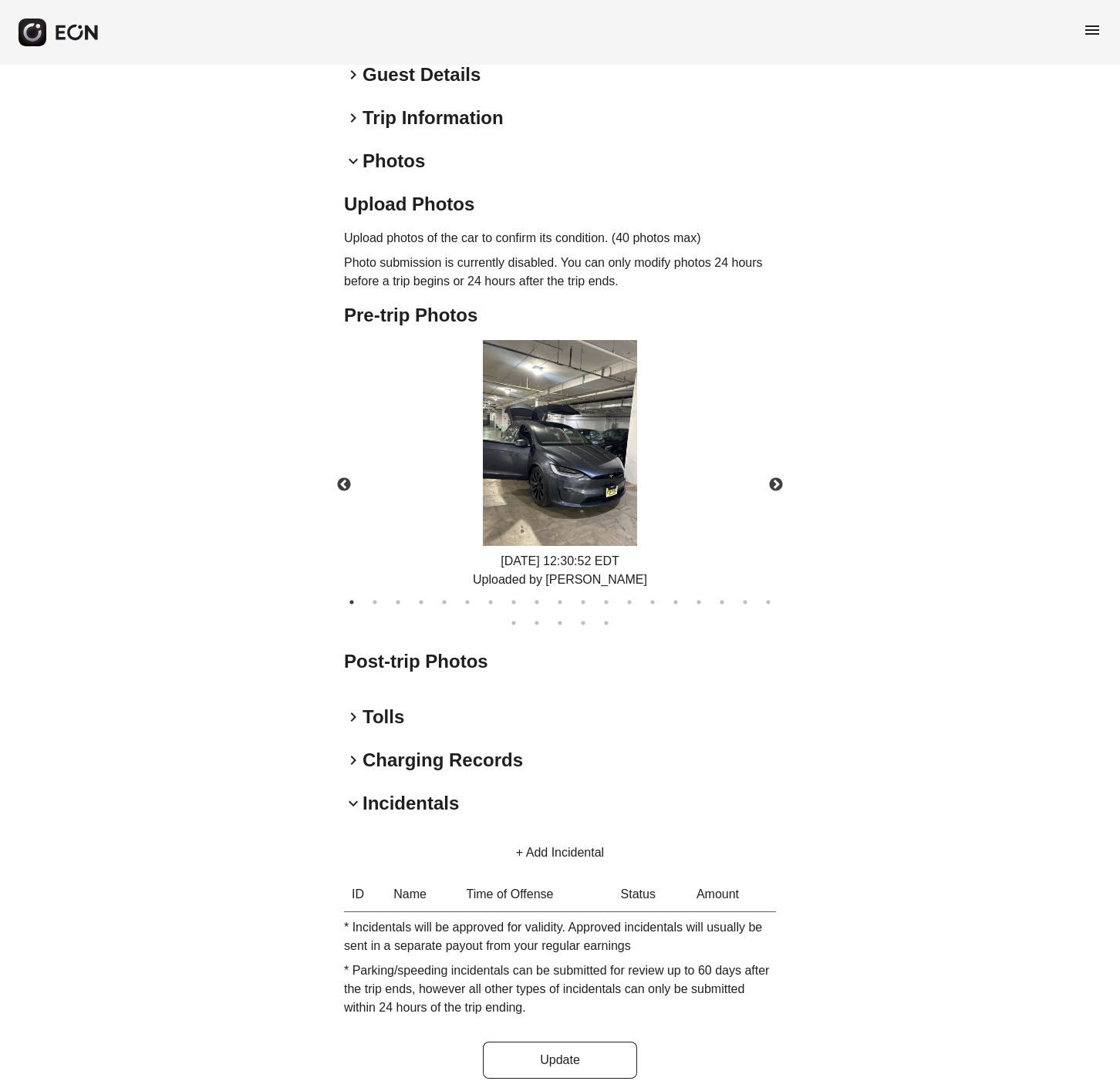
scroll to position [408, 0]
click at [348, 151] on span "keyboard_arrow_down" at bounding box center [354, 160] width 19 height 19
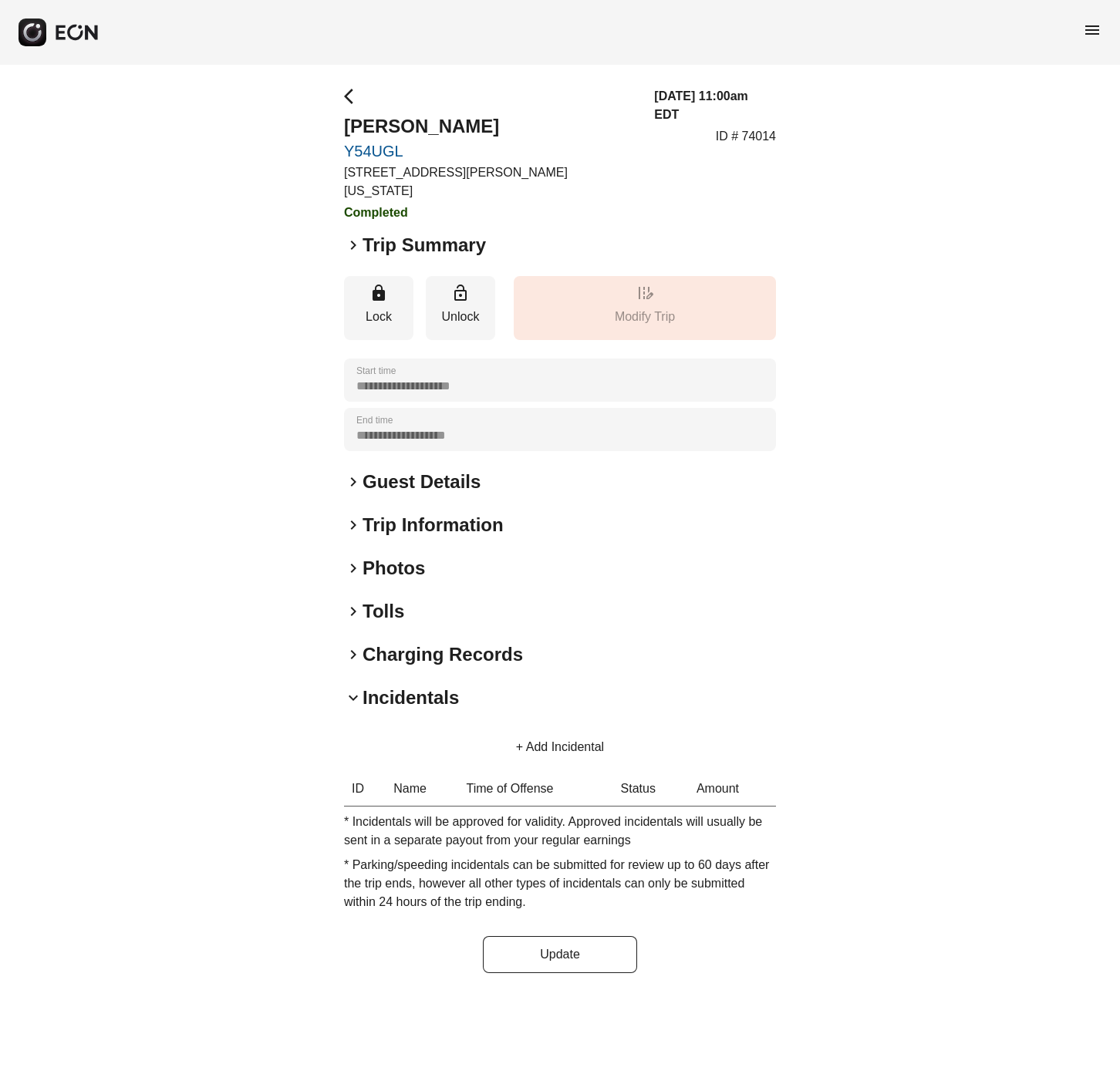
click at [1039, 75] on div "**********" at bounding box center [560, 530] width 1120 height 931
